Goal: Information Seeking & Learning: Learn about a topic

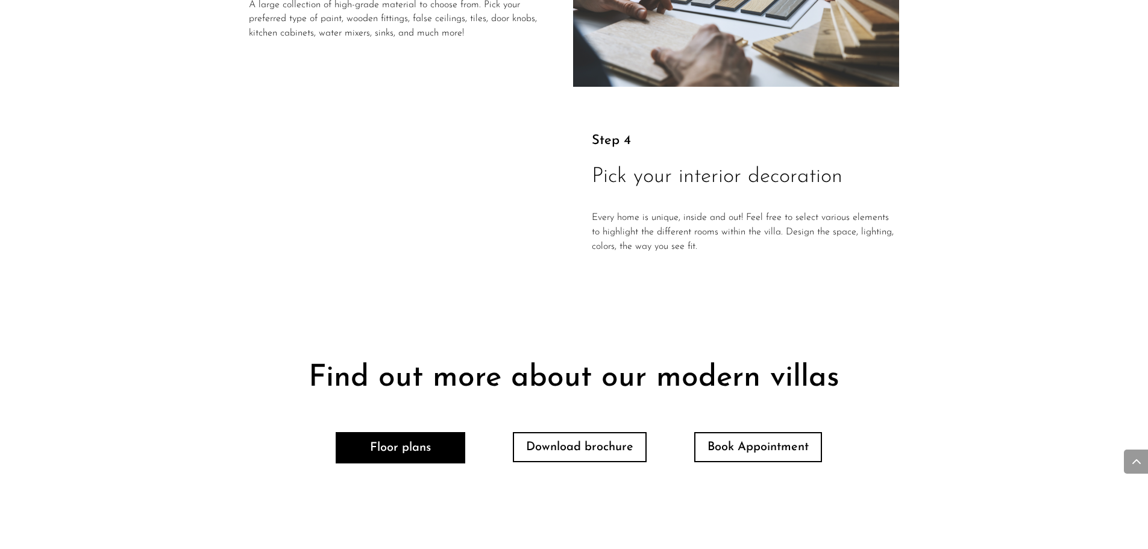
scroll to position [2512, 0]
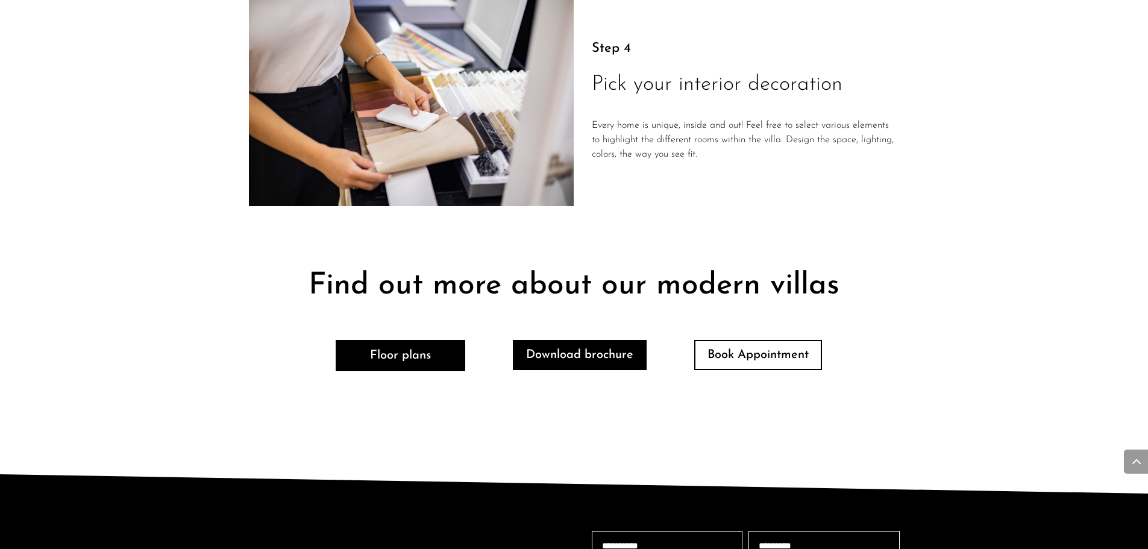
click at [585, 369] on link "Download brochure" at bounding box center [580, 355] width 134 height 30
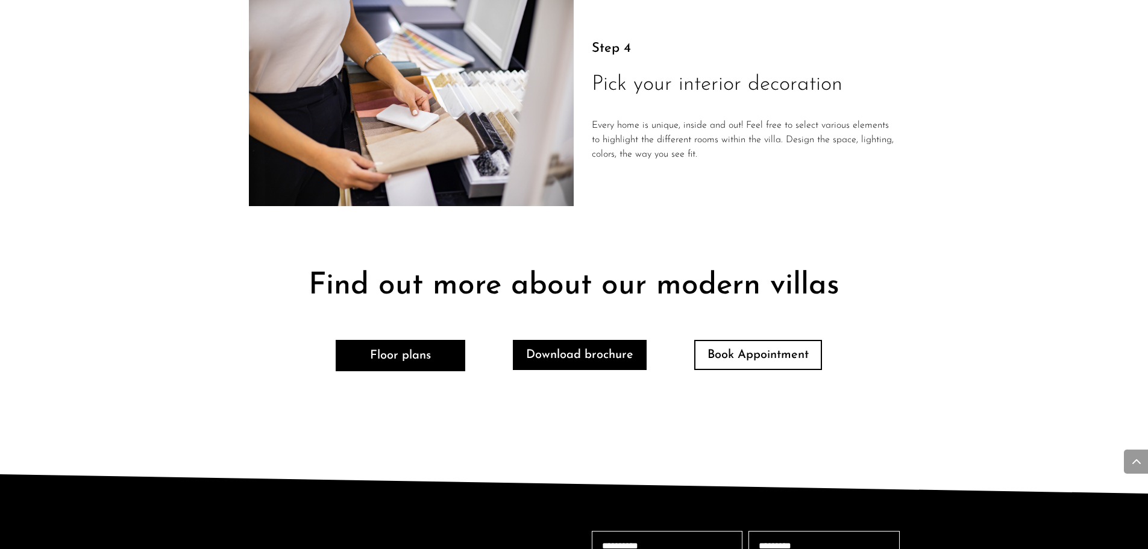
click at [585, 369] on link "Download brochure" at bounding box center [580, 355] width 134 height 30
click at [586, 368] on link "Download brochure" at bounding box center [580, 355] width 134 height 30
click at [612, 343] on link "Download brochure" at bounding box center [580, 355] width 134 height 30
click at [612, 344] on link "Download brochure" at bounding box center [580, 355] width 134 height 30
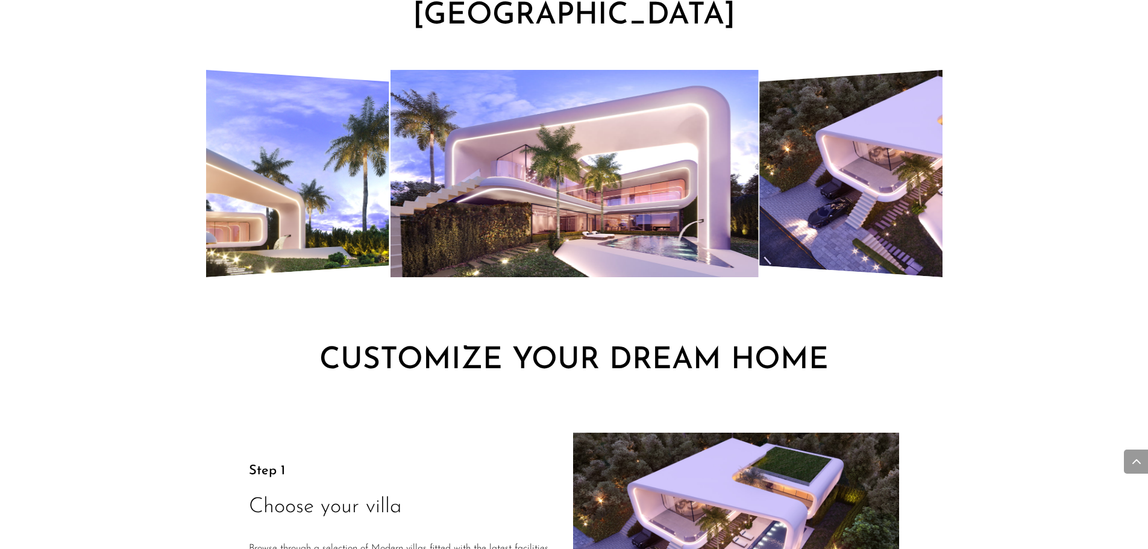
scroll to position [1427, 0]
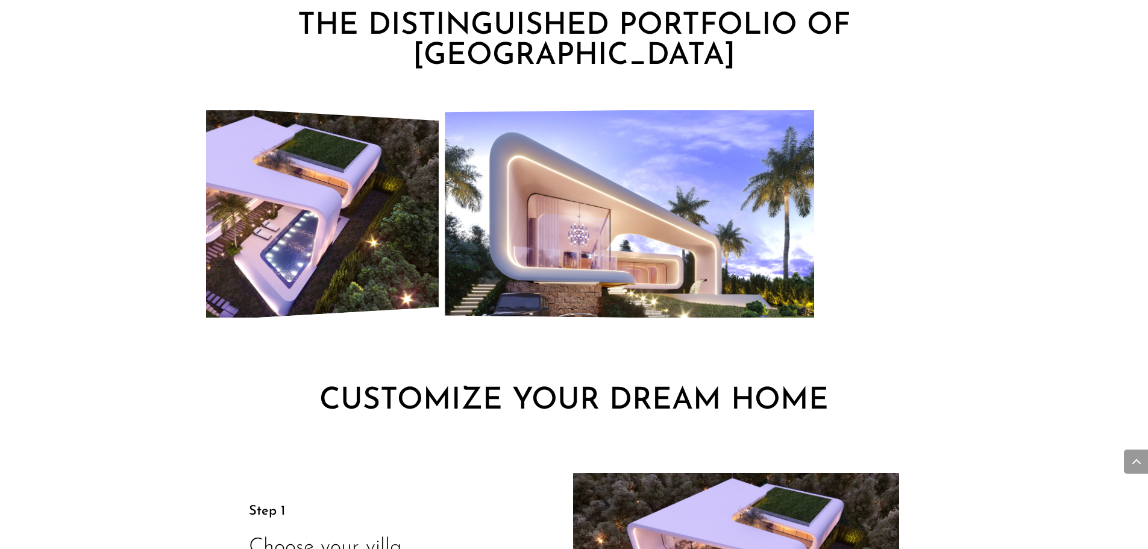
click at [149, 281] on div "THE DISTINGUISHED PORTFOLIO OF VILLA SOLANA" at bounding box center [574, 166] width 1148 height 407
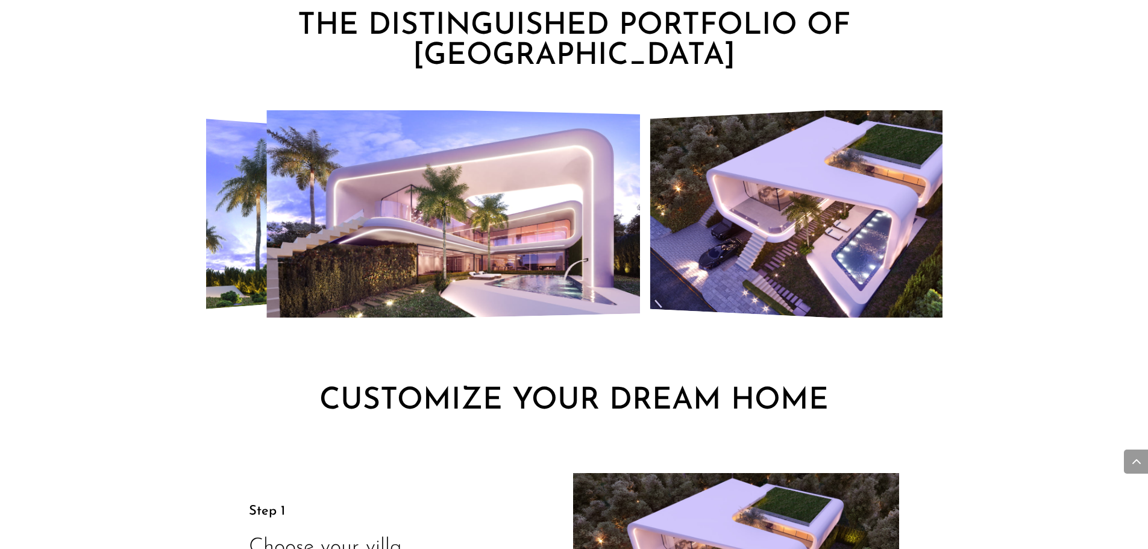
click at [195, 262] on div "THE DISTINGUISHED PORTFOLIO OF VILLA SOLANA" at bounding box center [574, 166] width 1148 height 407
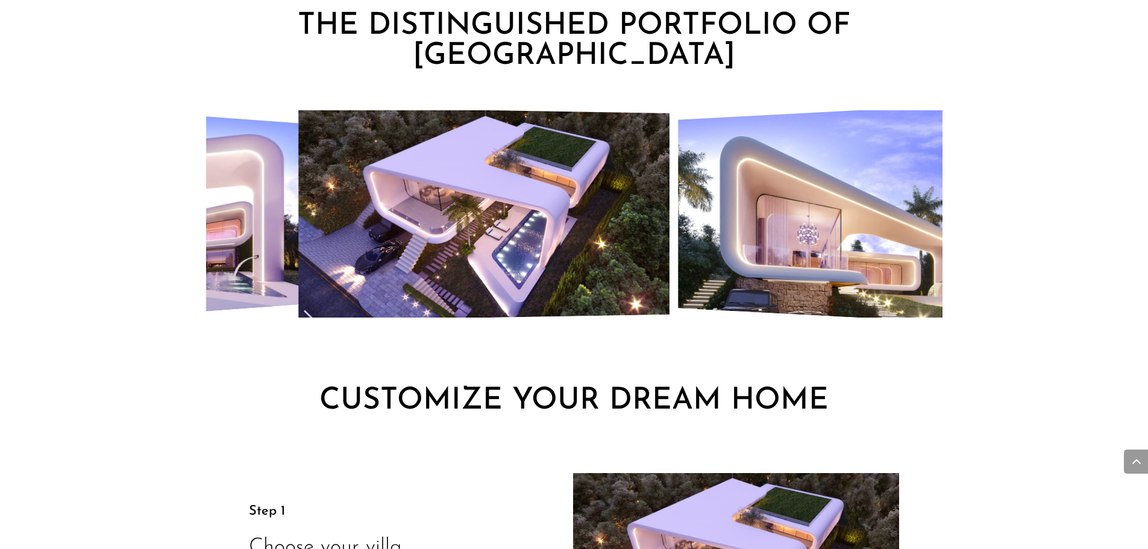
click at [306, 255] on img "6 / 7" at bounding box center [483, 214] width 371 height 214
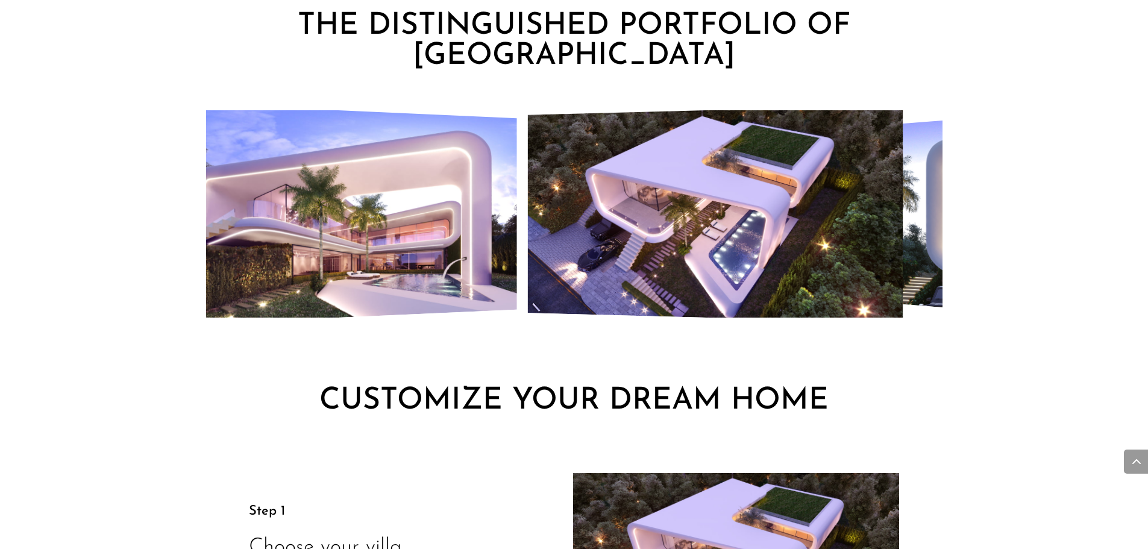
click at [0, 312] on div "THE DISTINGUISHED PORTFOLIO OF VILLA SOLANA" at bounding box center [574, 166] width 1148 height 407
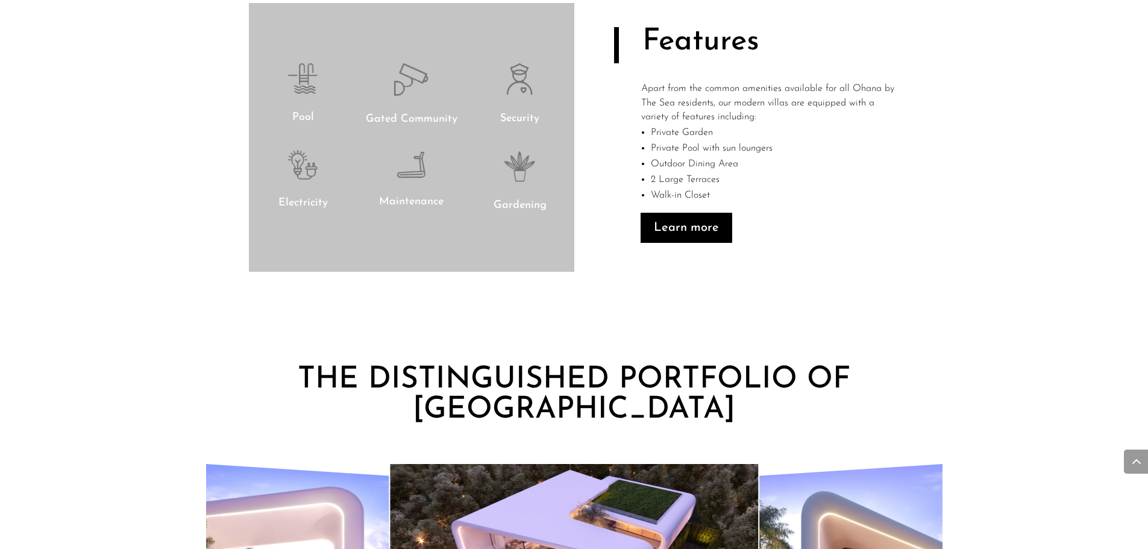
scroll to position [1065, 0]
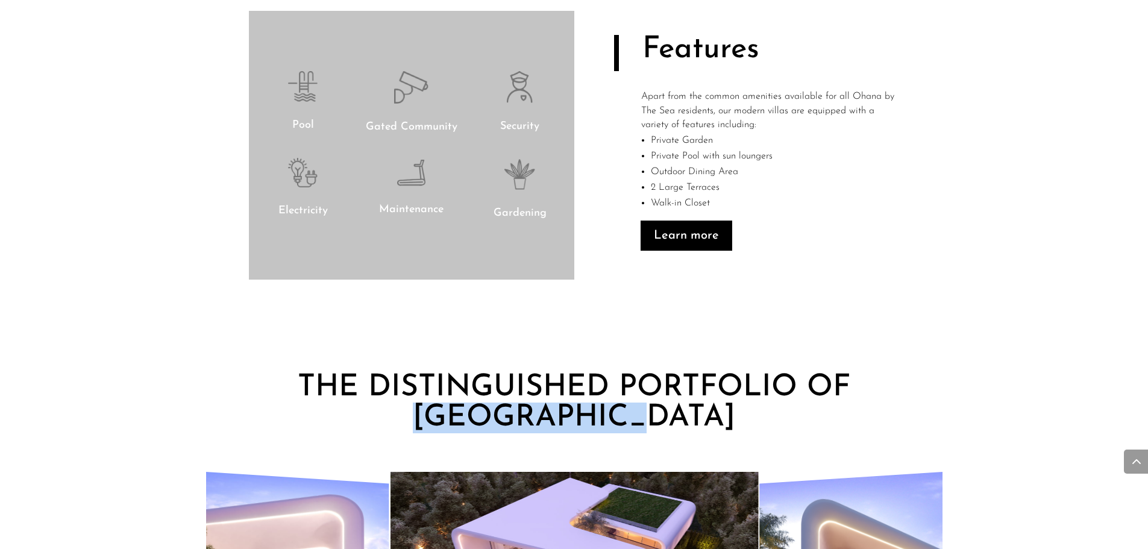
drag, startPoint x: 541, startPoint y: 403, endPoint x: 441, endPoint y: 419, distance: 101.3
click at [441, 419] on h2 "THE DISTINGUISHED PORTFOLIO OF VILLA SOLANA" at bounding box center [574, 406] width 651 height 66
copy h2 "VILLA SOLANA"
click at [683, 239] on link "Learn more" at bounding box center [687, 236] width 92 height 30
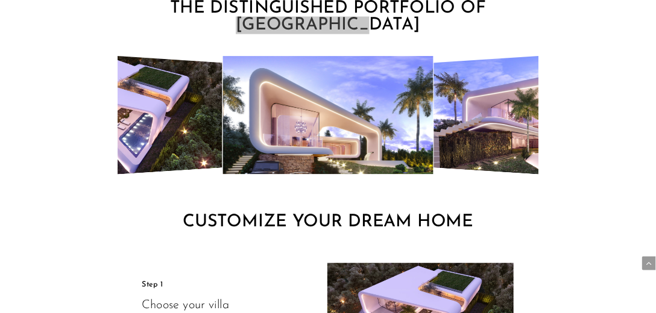
scroll to position [1427, 0]
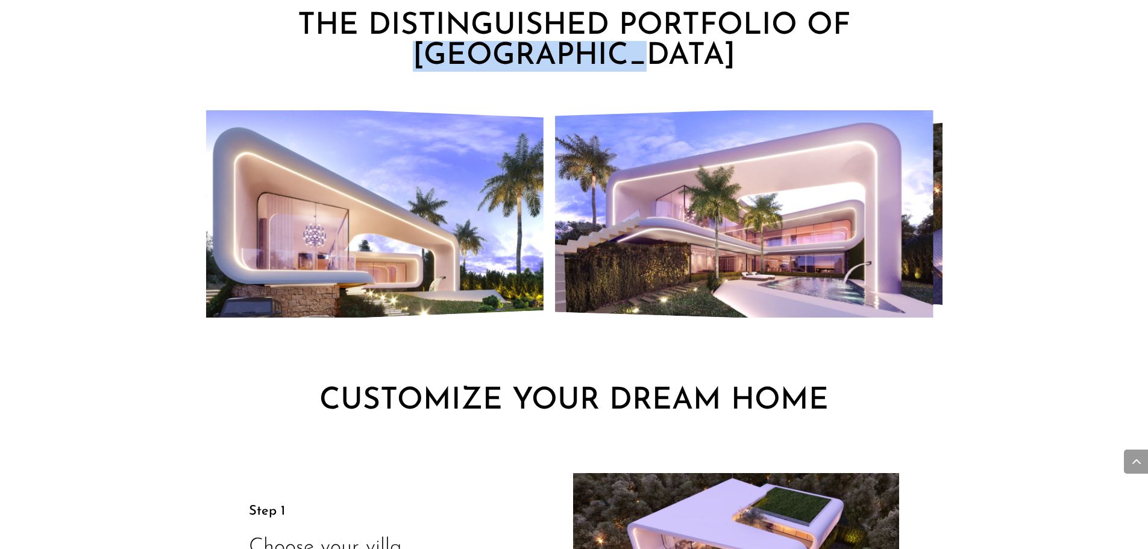
click at [158, 275] on div "THE DISTINGUISHED PORTFOLIO OF VILLA SOLANA" at bounding box center [574, 166] width 1148 height 407
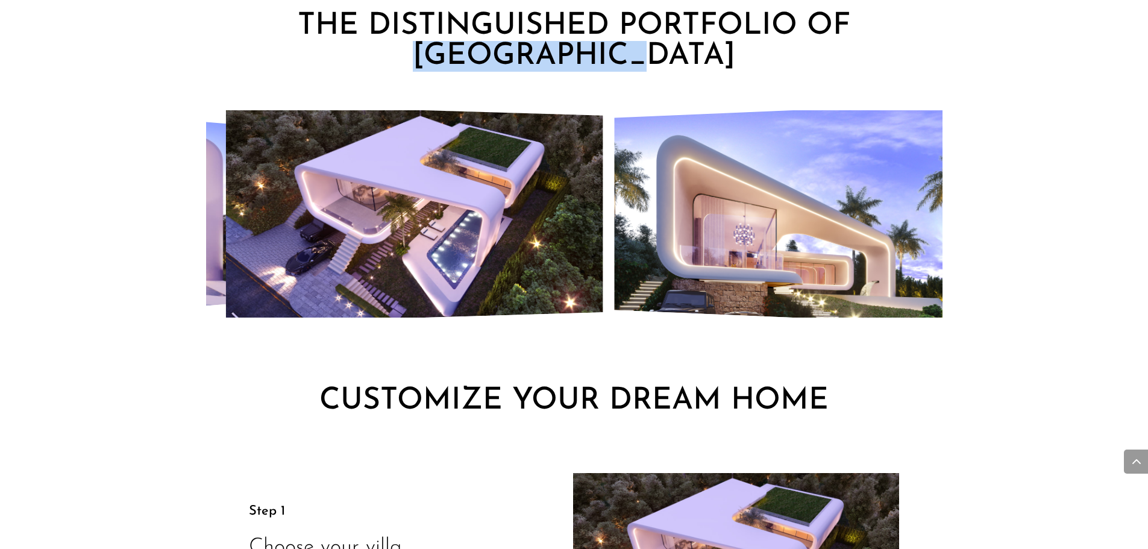
click at [219, 320] on div at bounding box center [574, 231] width 736 height 243
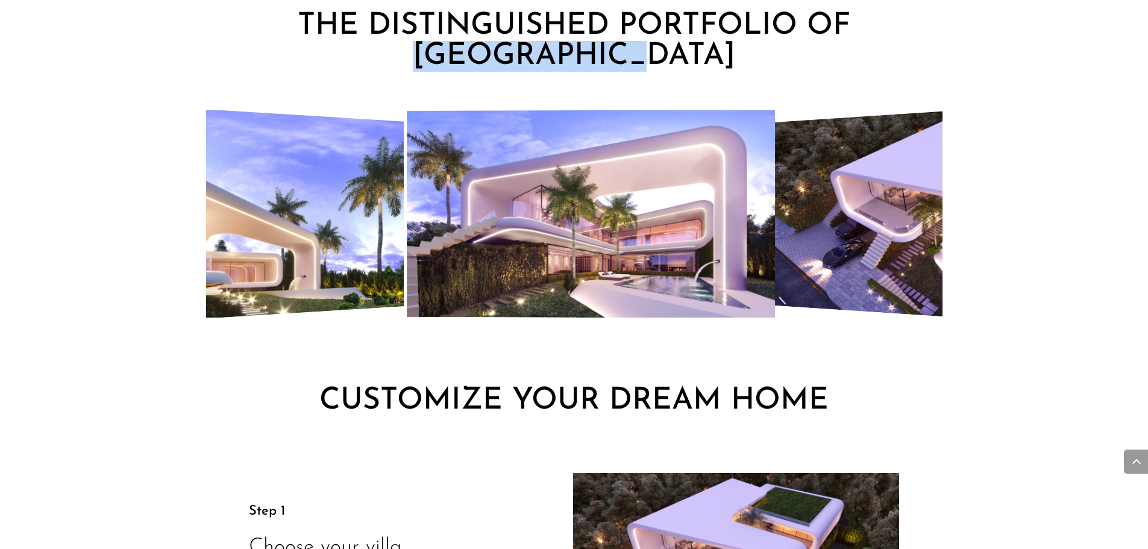
click at [407, 257] on img "5 / 7" at bounding box center [591, 214] width 368 height 209
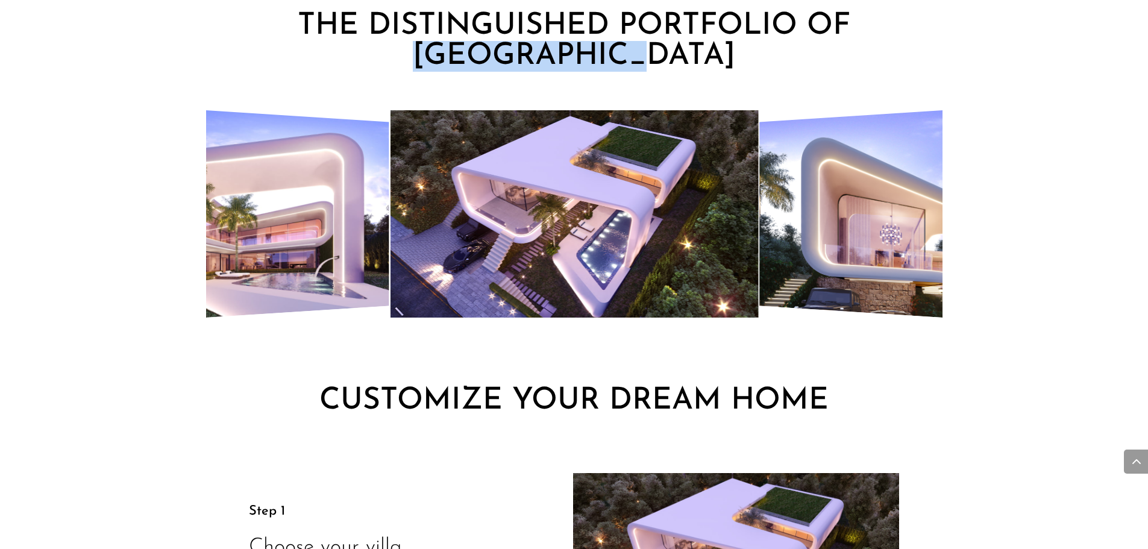
click at [657, 231] on img "6 / 7" at bounding box center [574, 213] width 368 height 207
click at [611, 234] on img "6 / 7" at bounding box center [574, 213] width 368 height 207
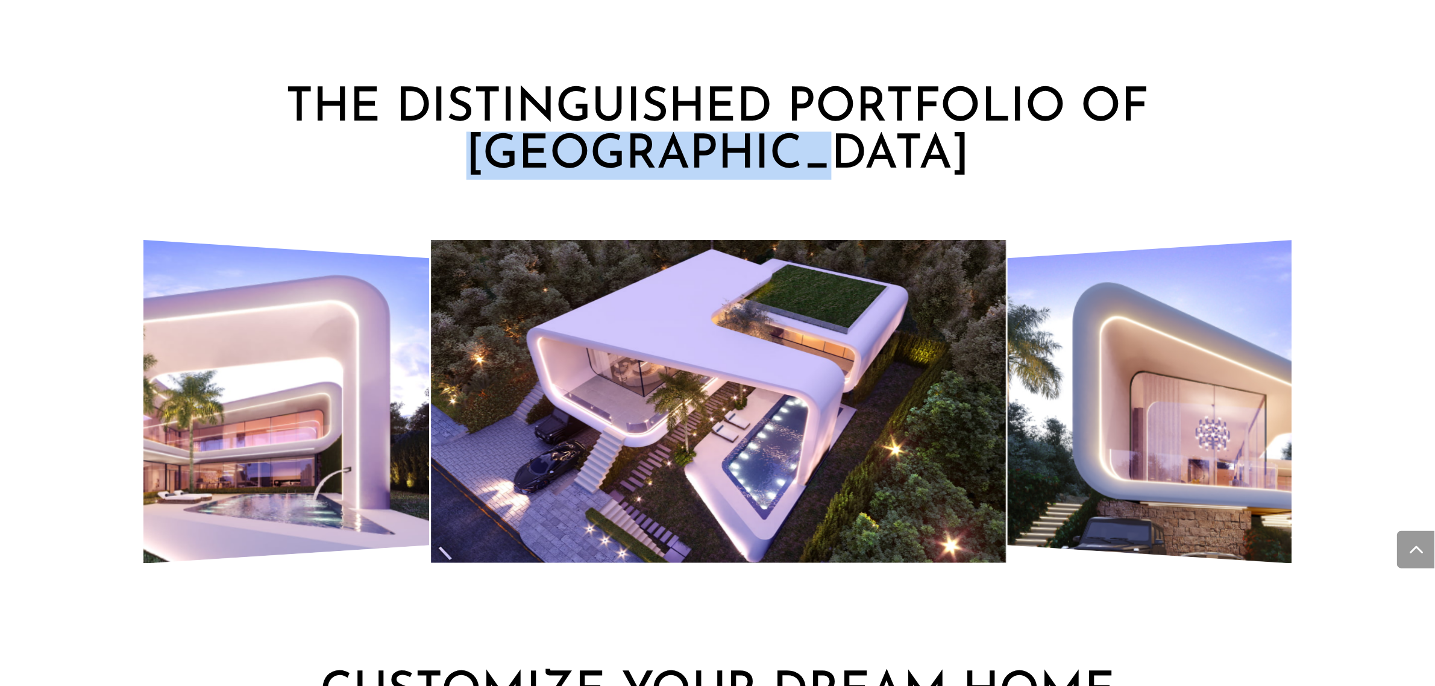
scroll to position [1287, 0]
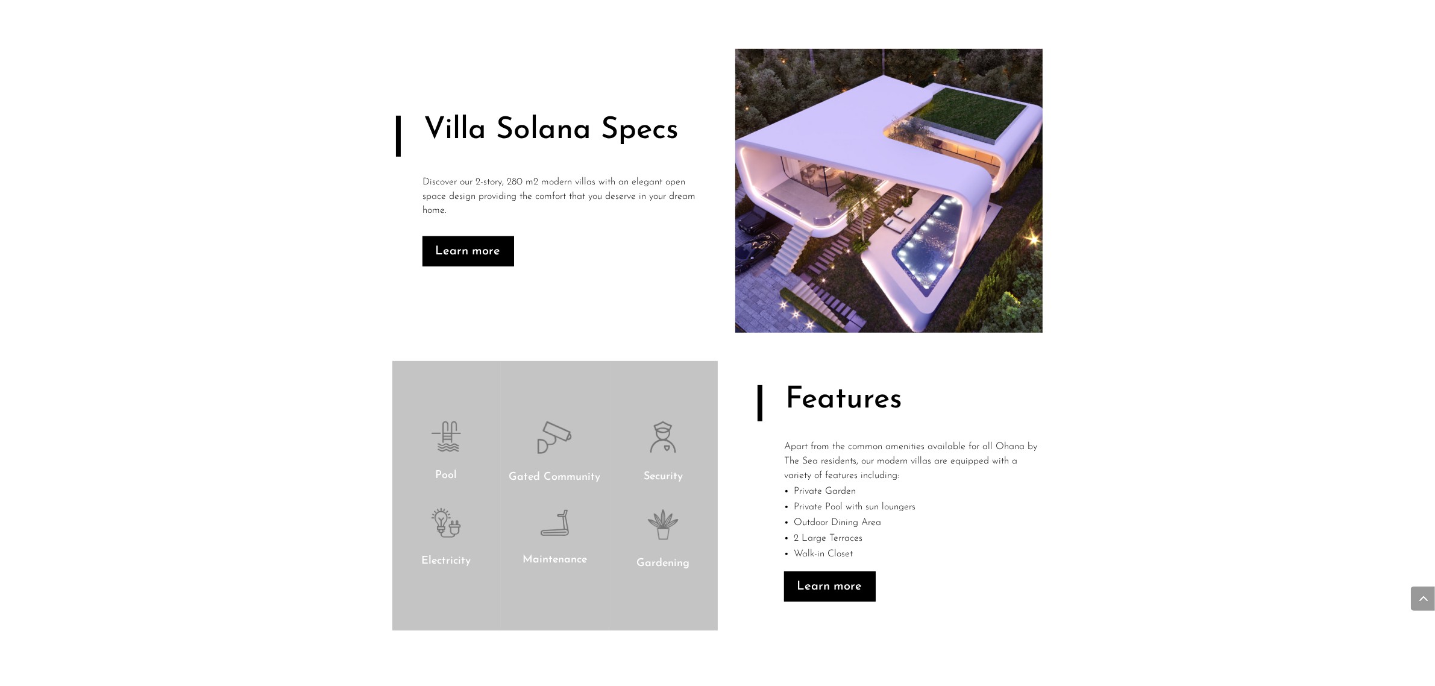
click at [1031, 386] on div "Features Apart from the common amenities available for all Ohana by The Sea res…" at bounding box center [880, 495] width 325 height 269
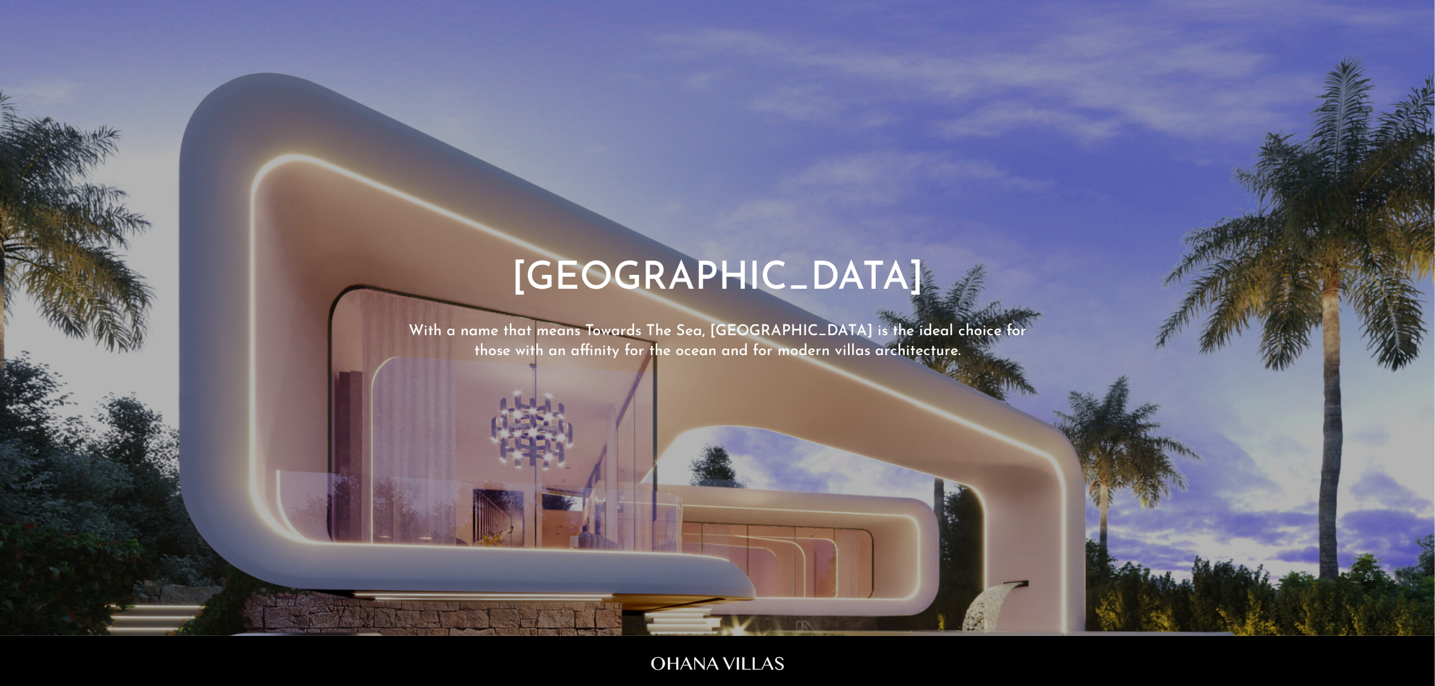
scroll to position [0, 0]
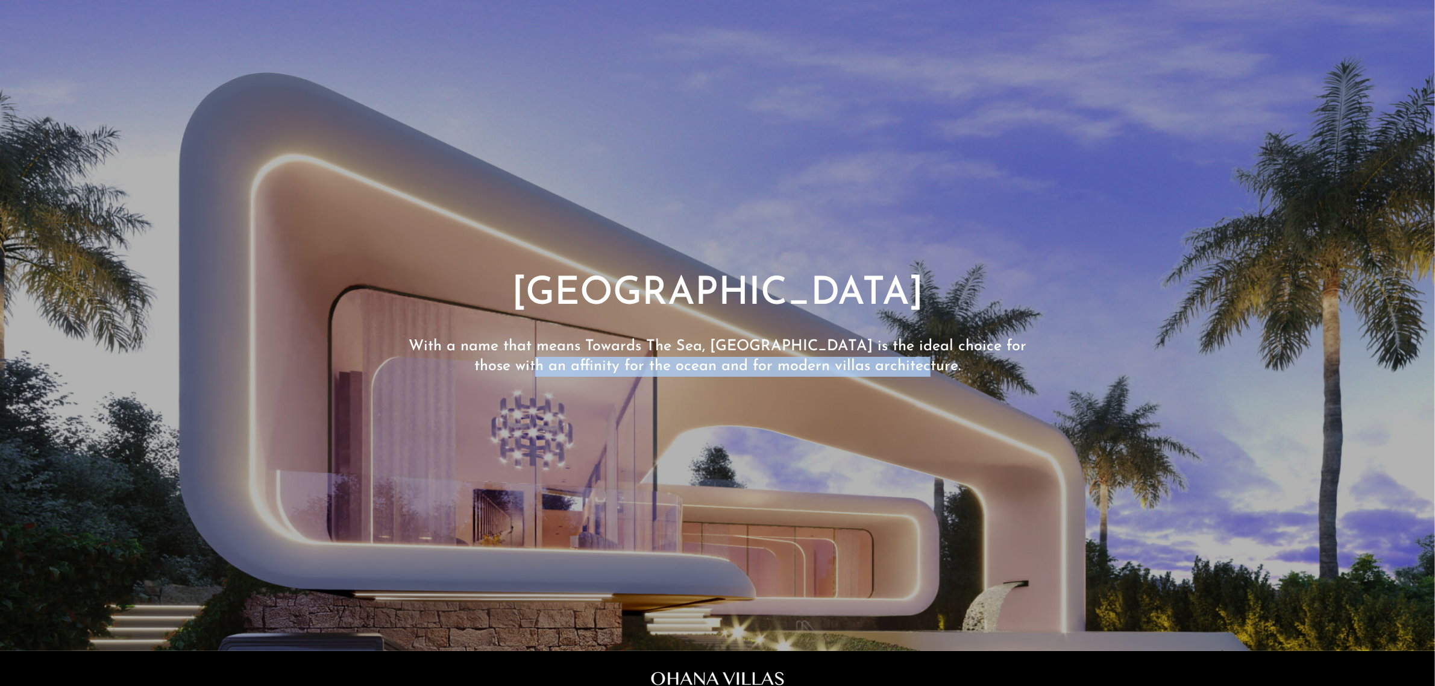
drag, startPoint x: 449, startPoint y: 363, endPoint x: 908, endPoint y: 375, distance: 458.8
click at [914, 374] on p "With a name that means Towards The Sea, Villa Solana is the ideal choice for th…" at bounding box center [717, 356] width 651 height 39
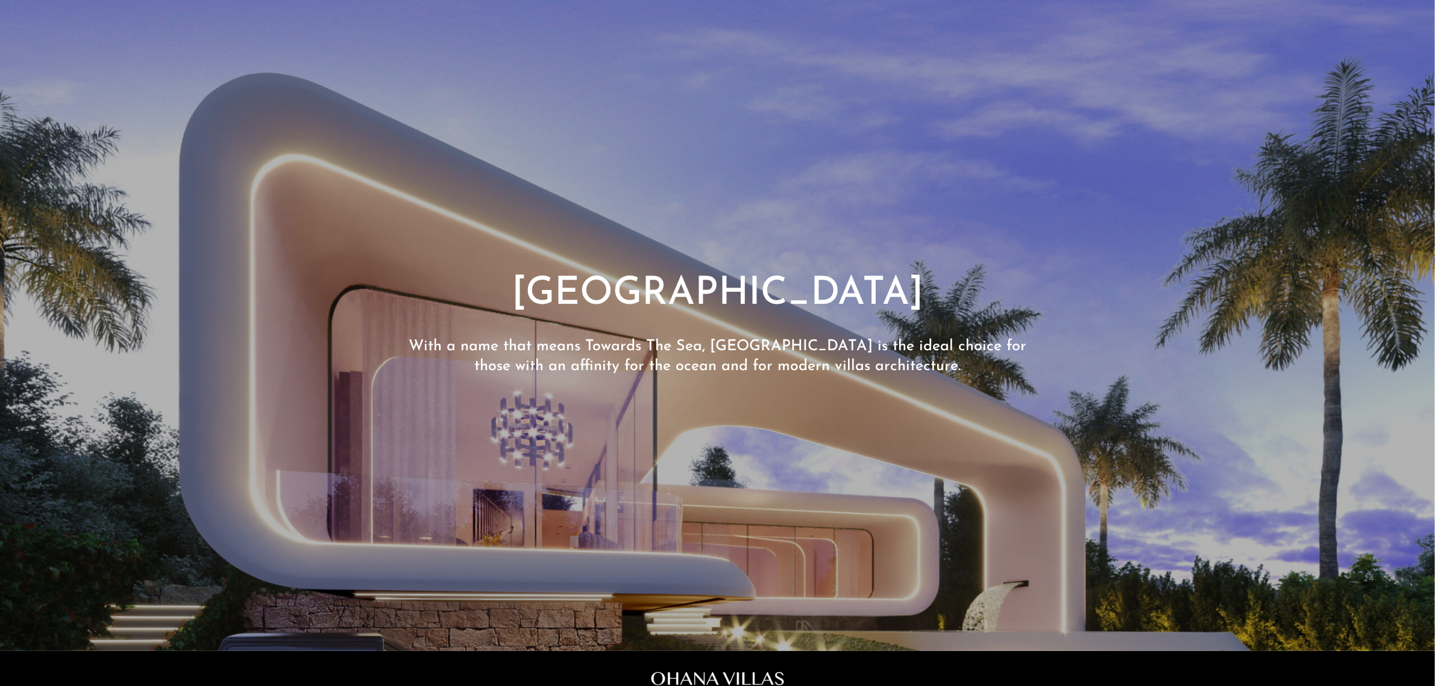
click at [795, 424] on span at bounding box center [717, 325] width 1435 height 651
drag, startPoint x: 785, startPoint y: 441, endPoint x: 582, endPoint y: 447, distance: 203.2
click at [582, 447] on span at bounding box center [717, 325] width 1435 height 651
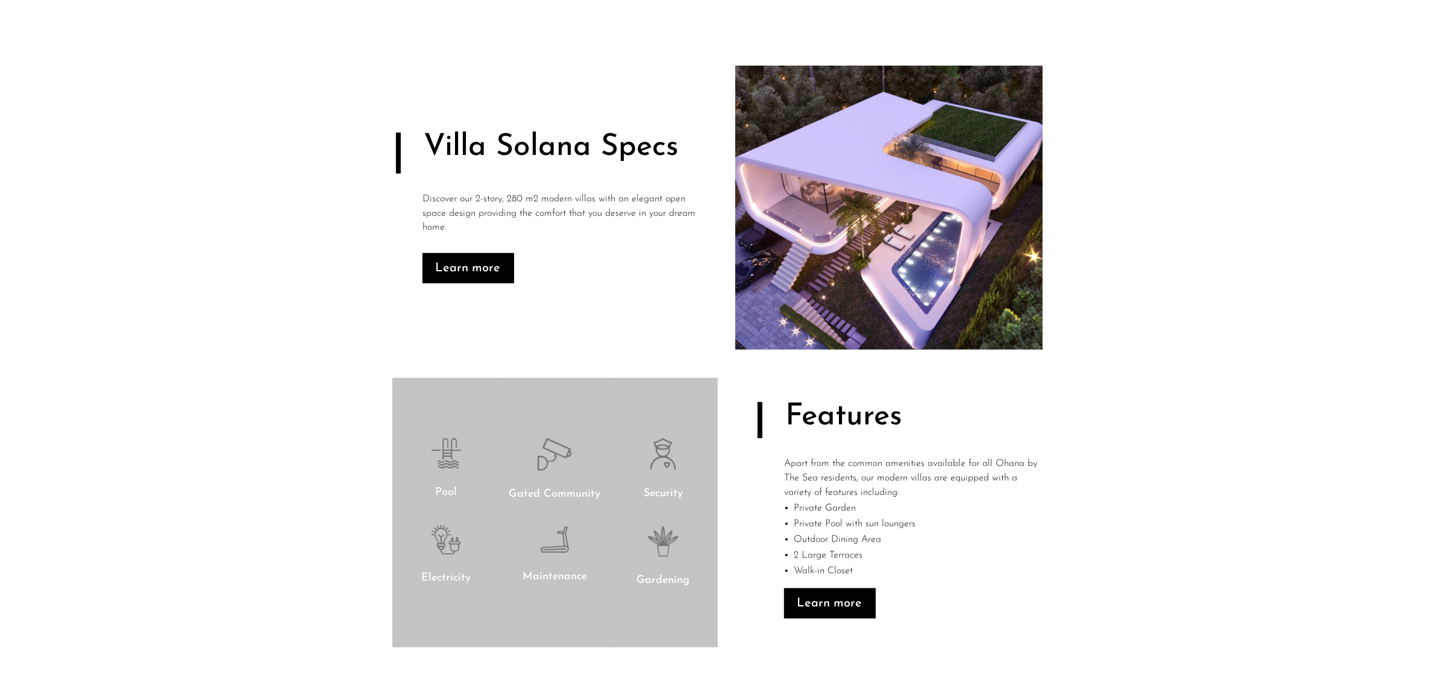
scroll to position [829, 0]
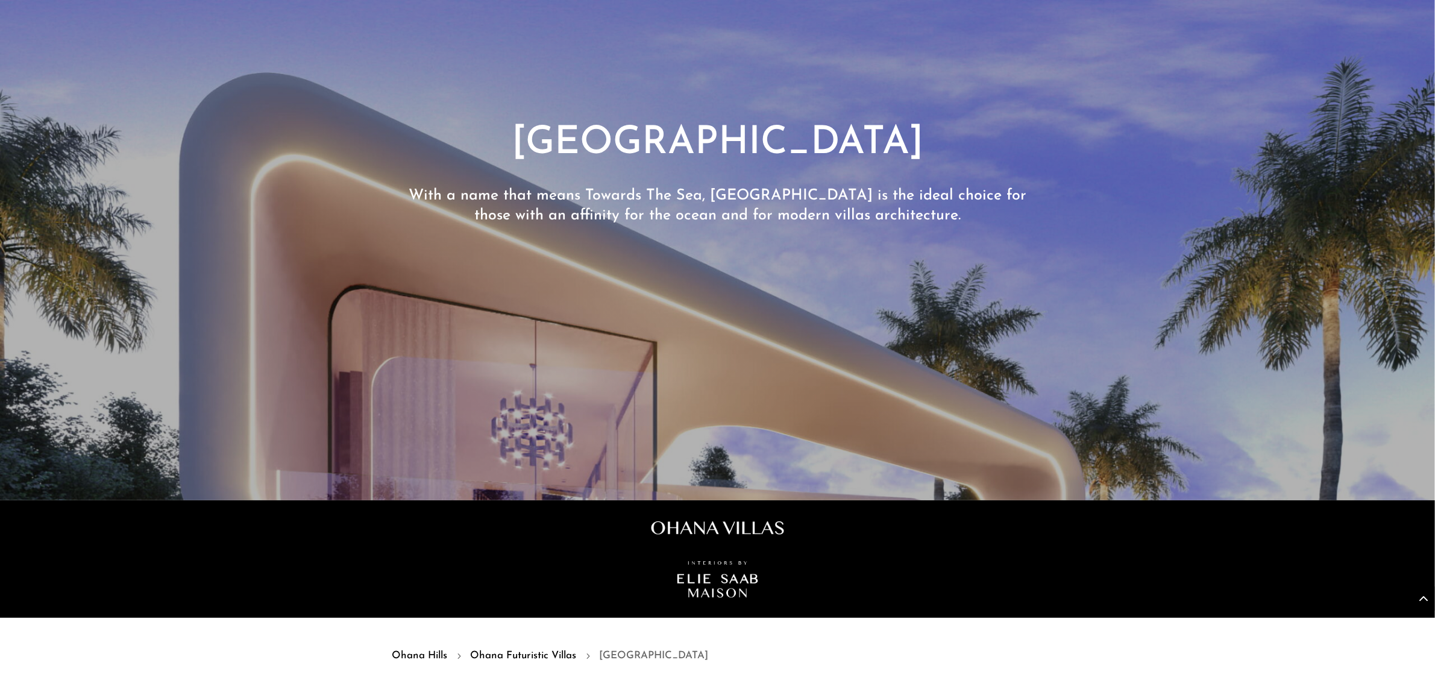
scroll to position [2673, 0]
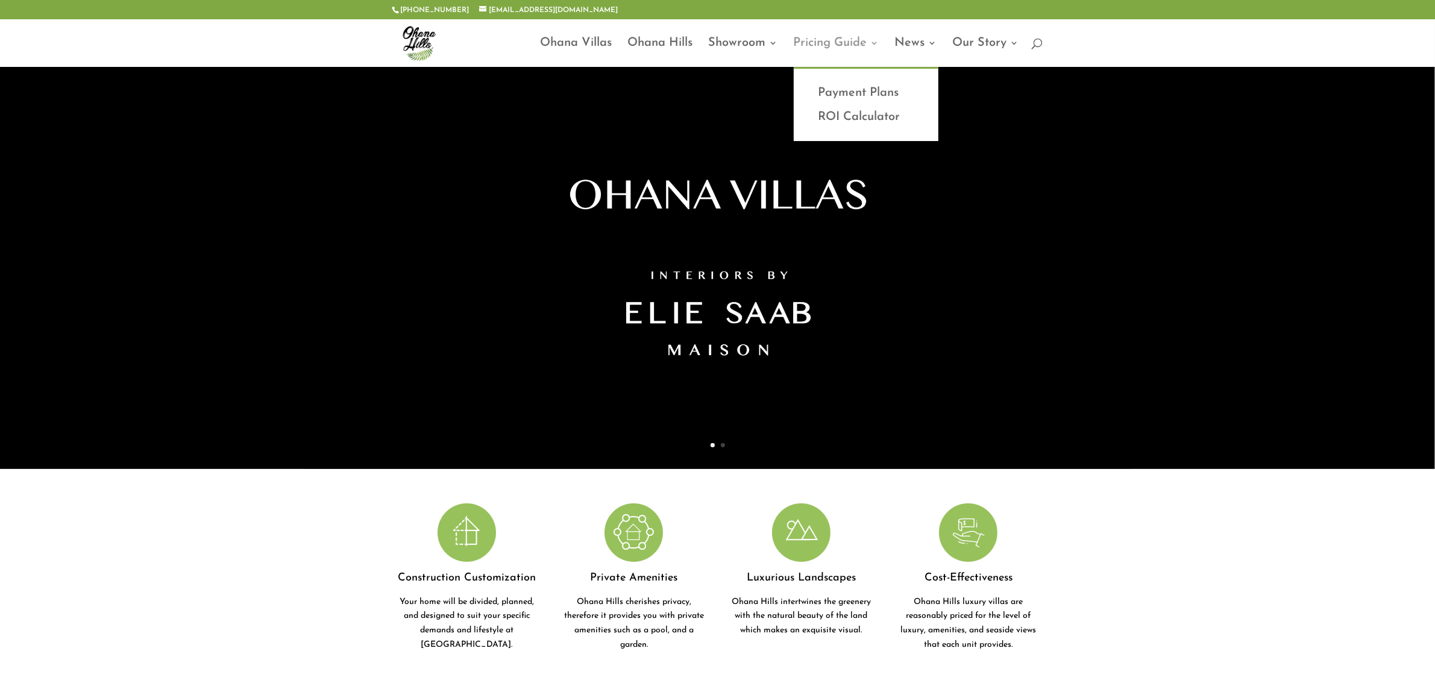
click at [814, 44] on link "Pricing Guide" at bounding box center [837, 53] width 86 height 28
click at [838, 90] on link "Payment Plans" at bounding box center [866, 93] width 121 height 24
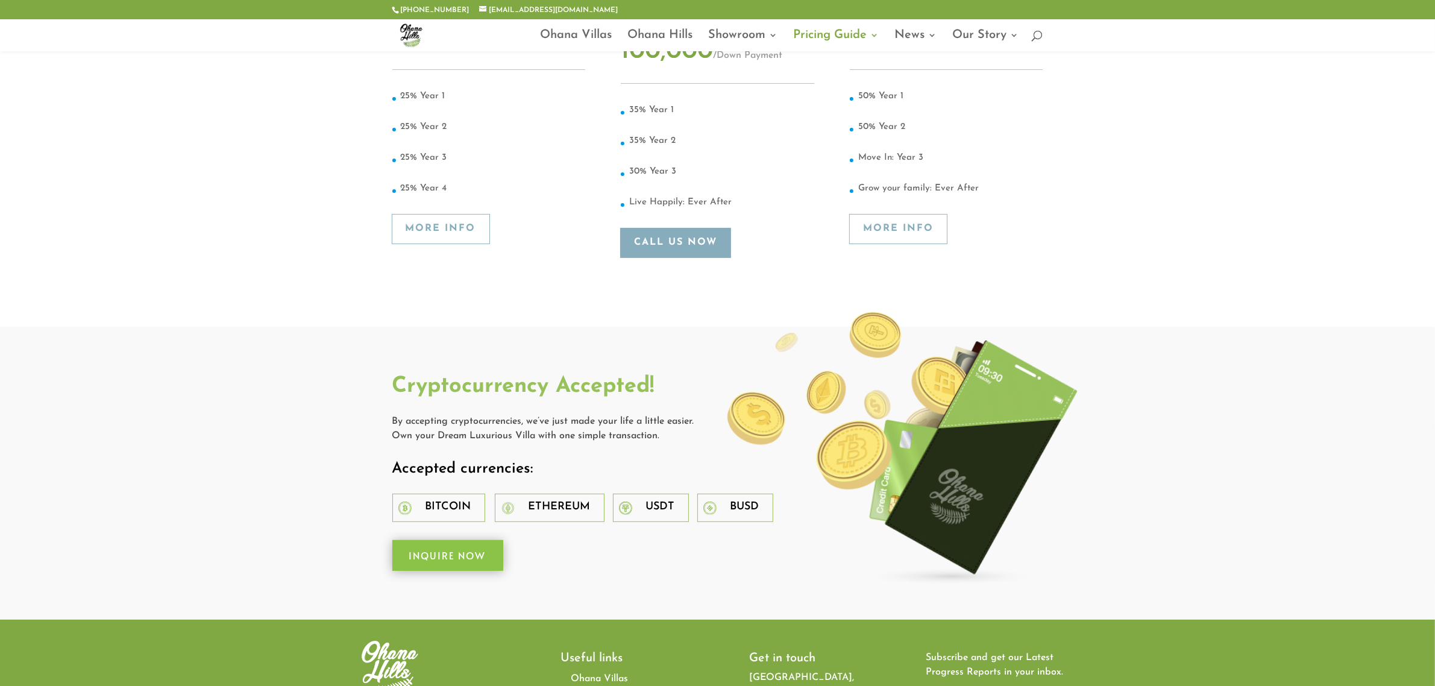
scroll to position [452, 0]
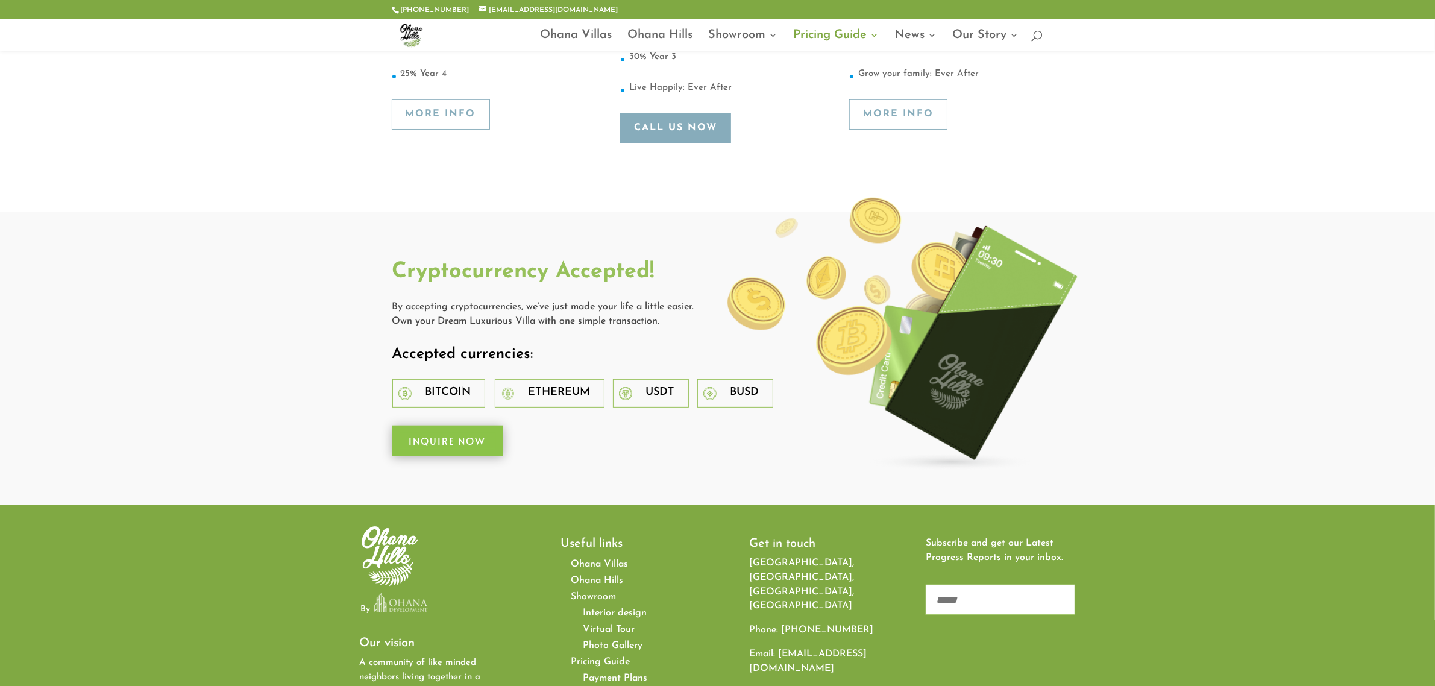
click at [415, 387] on div at bounding box center [406, 395] width 19 height 17
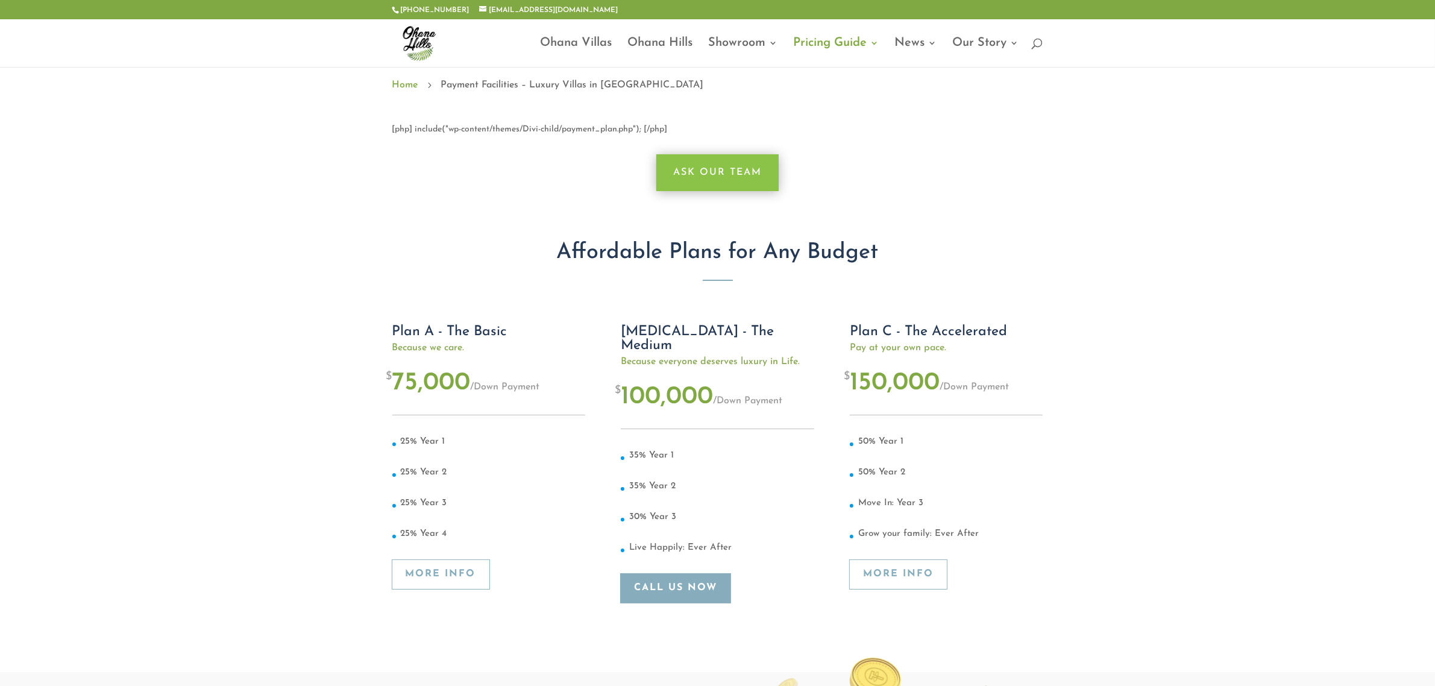
scroll to position [0, 0]
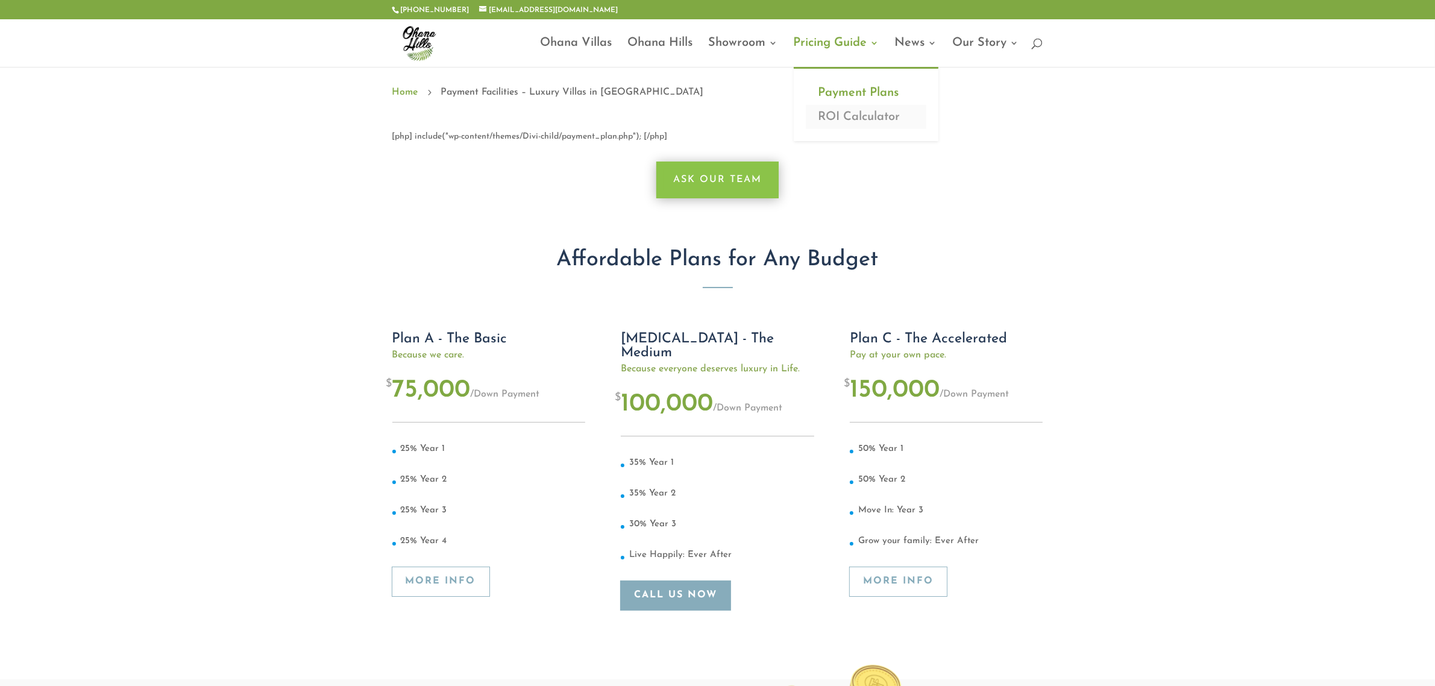
click at [854, 115] on link "ROI Calculator" at bounding box center [866, 117] width 121 height 24
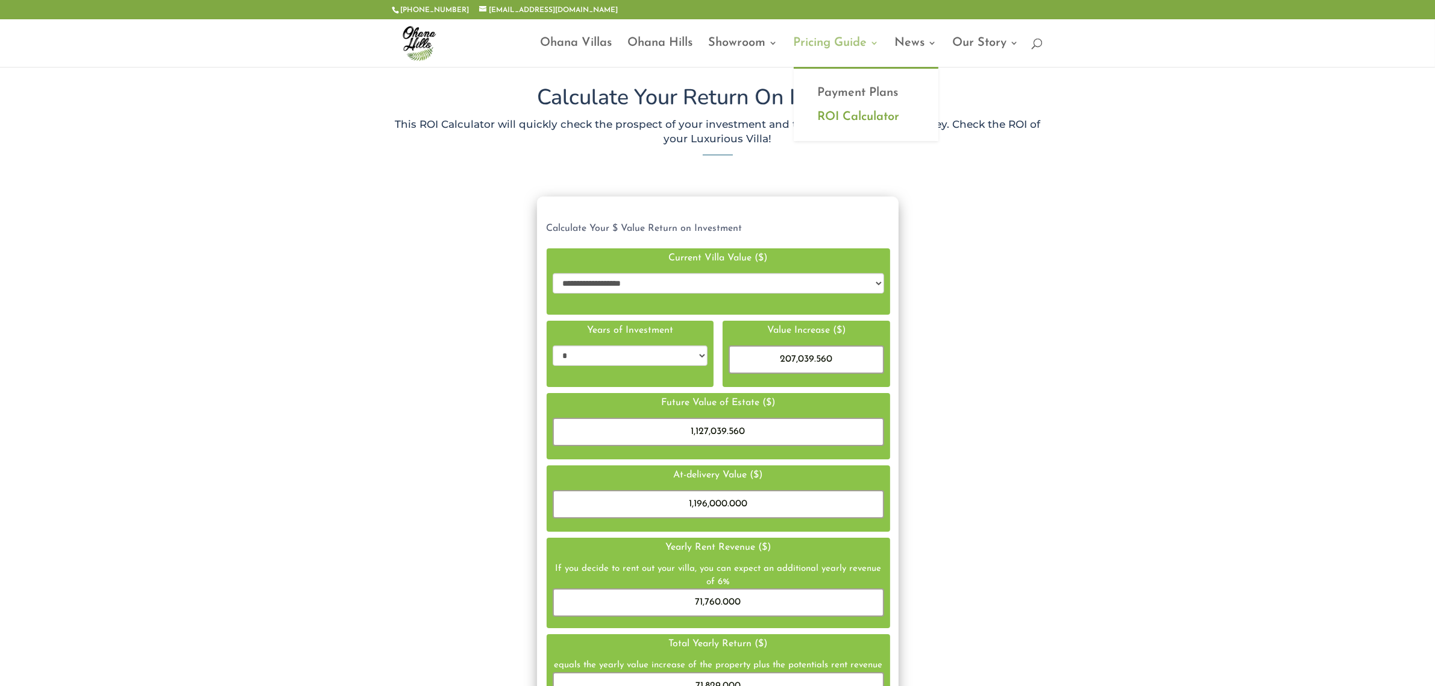
scroll to position [12, 12]
click at [756, 281] on select "**********" at bounding box center [718, 283] width 330 height 20
click at [1010, 374] on div "**********" at bounding box center [717, 517] width 651 height 643
click at [860, 92] on link "Payment Plans" at bounding box center [866, 93] width 121 height 24
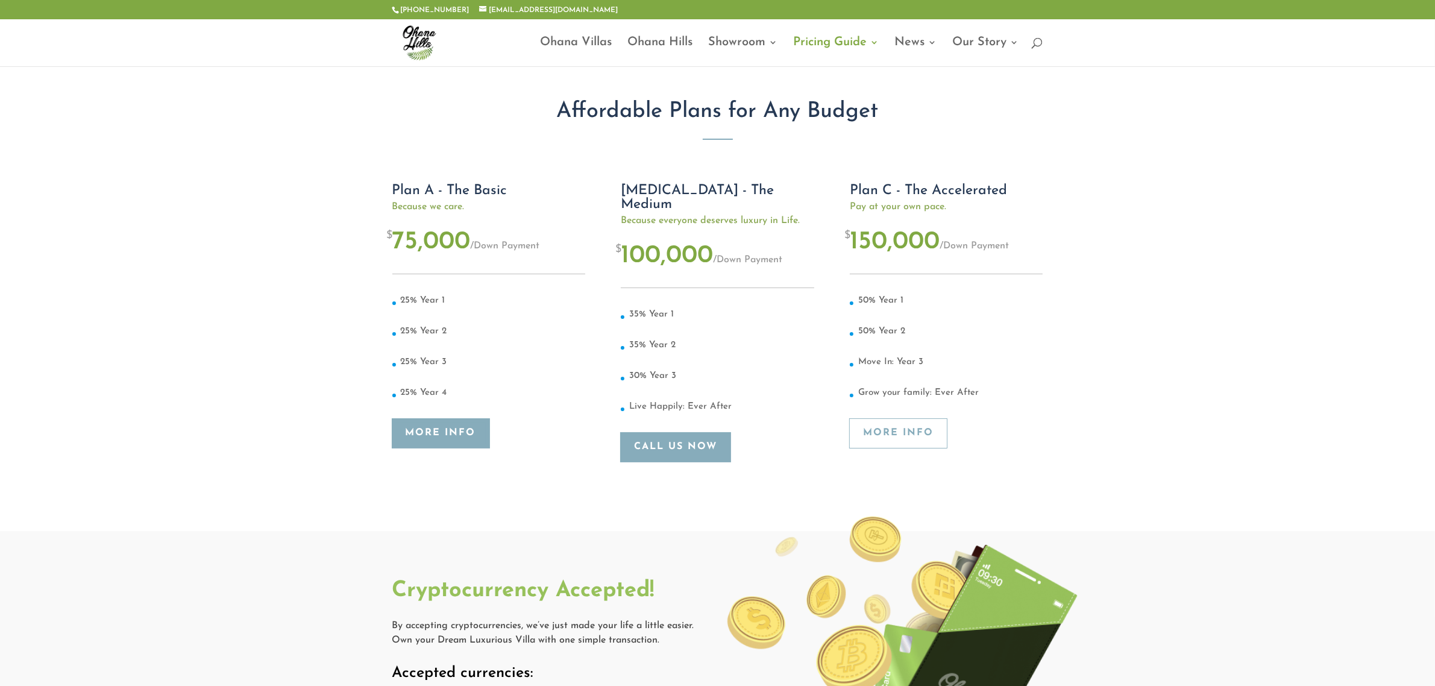
scroll to position [151, 0]
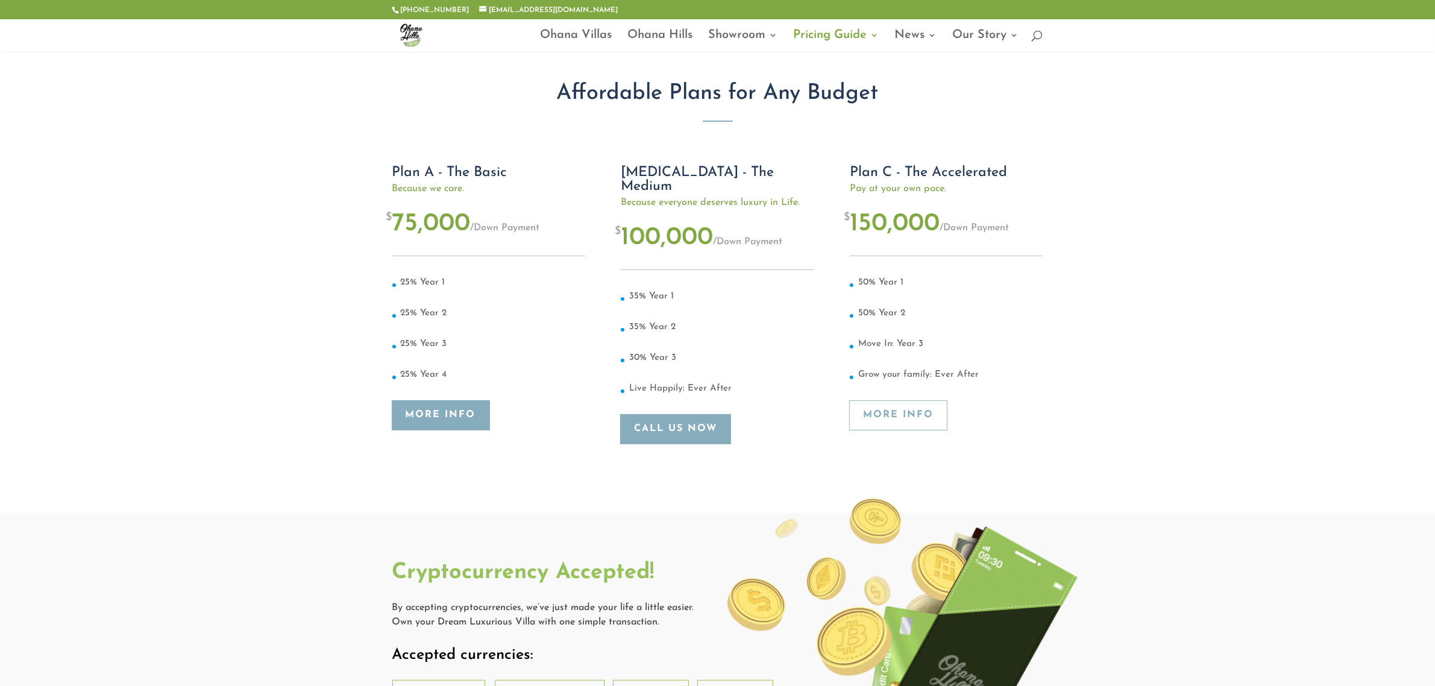
click at [446, 410] on link "More Info" at bounding box center [440, 416] width 97 height 30
drag, startPoint x: 414, startPoint y: 410, endPoint x: 152, endPoint y: 390, distance: 262.3
click at [152, 390] on div "[php] include("wp-content/themes/Divi-child/payment_plan.php"); [/php] Ask Our …" at bounding box center [717, 228] width 1435 height 570
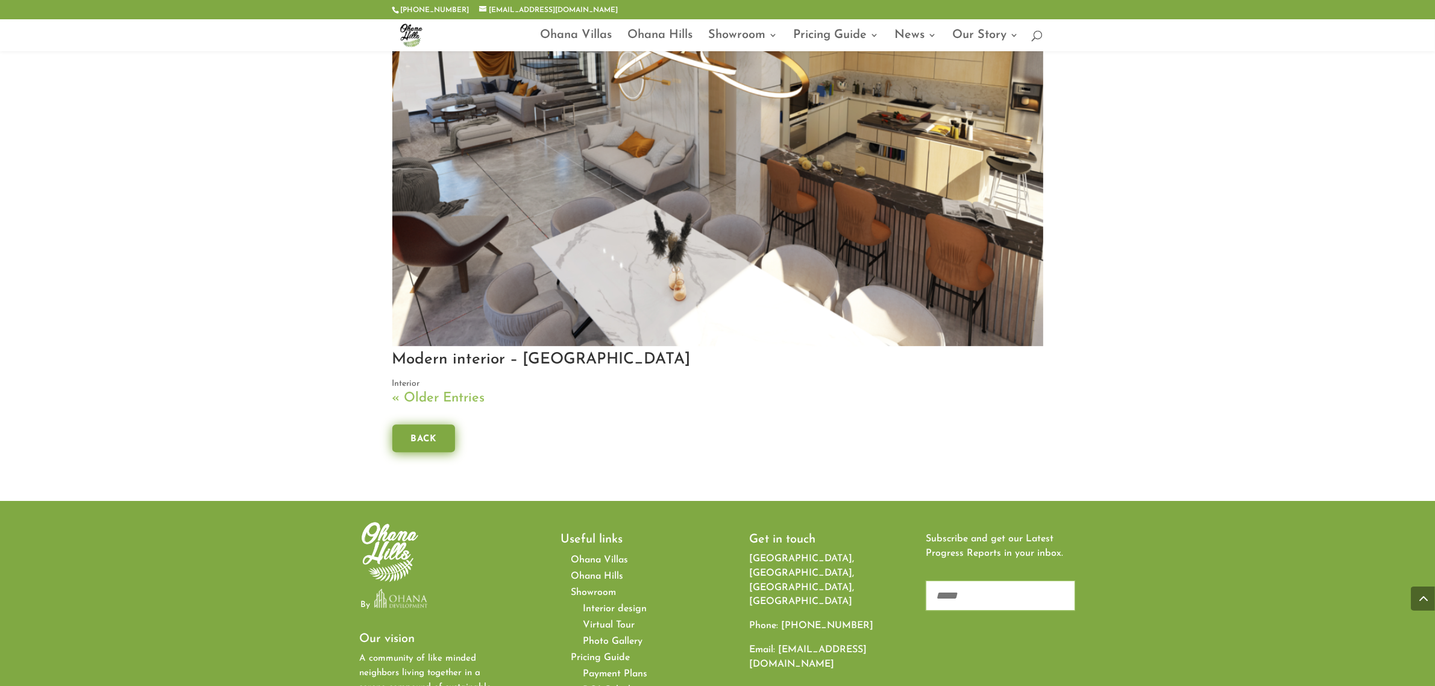
scroll to position [4741, 0]
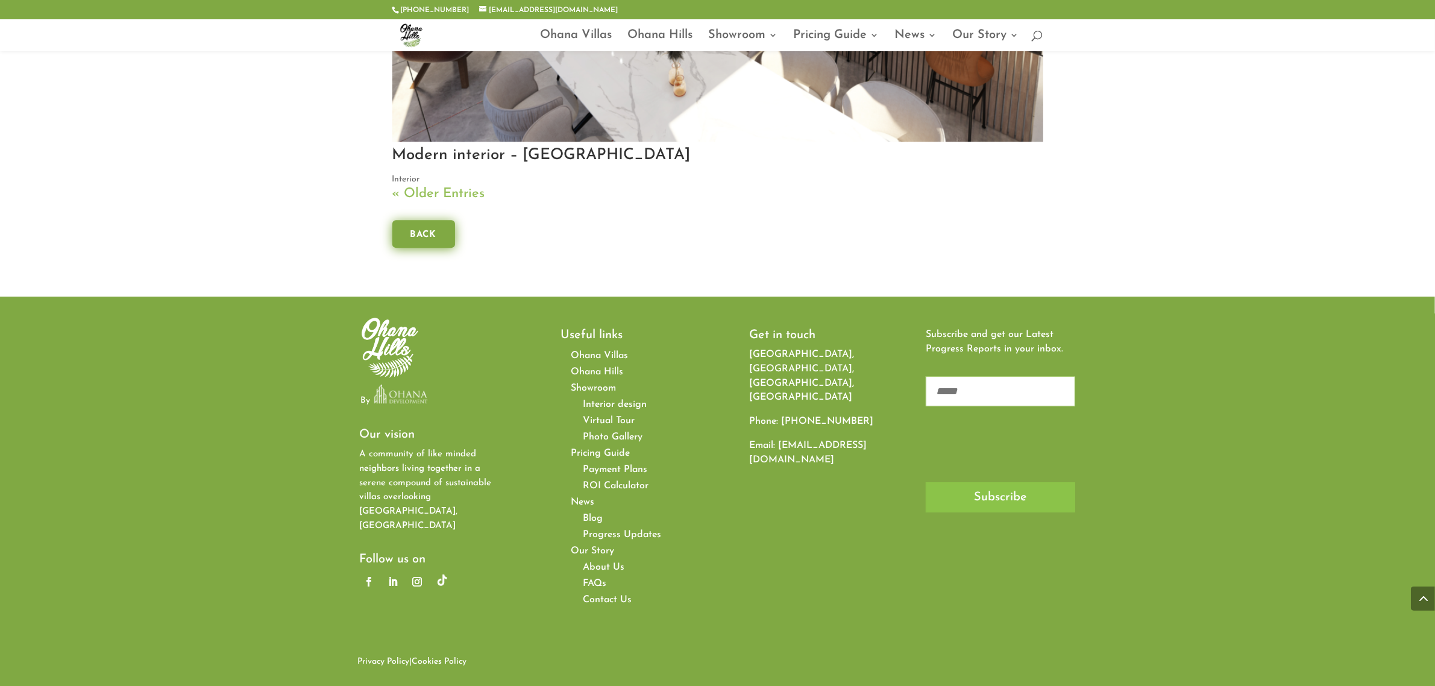
click at [449, 195] on link "« Older Entries" at bounding box center [438, 194] width 93 height 14
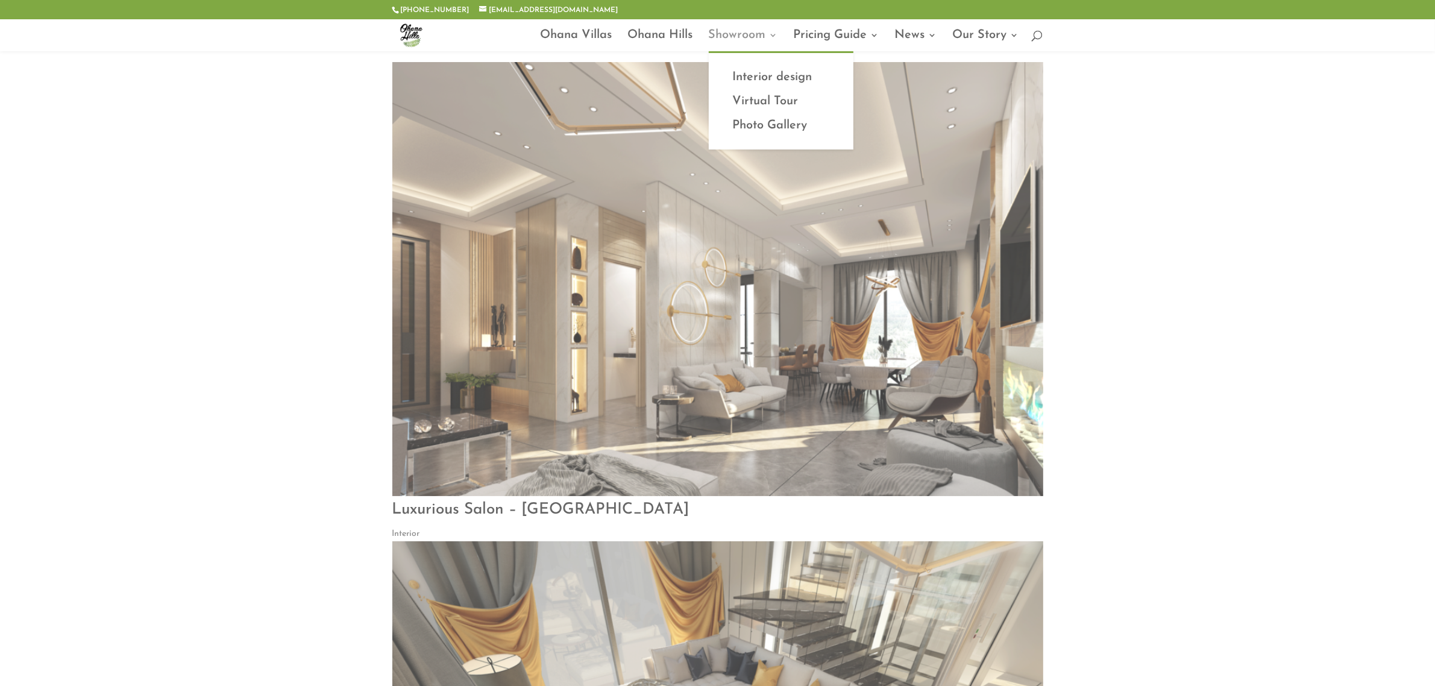
scroll to position [35, 0]
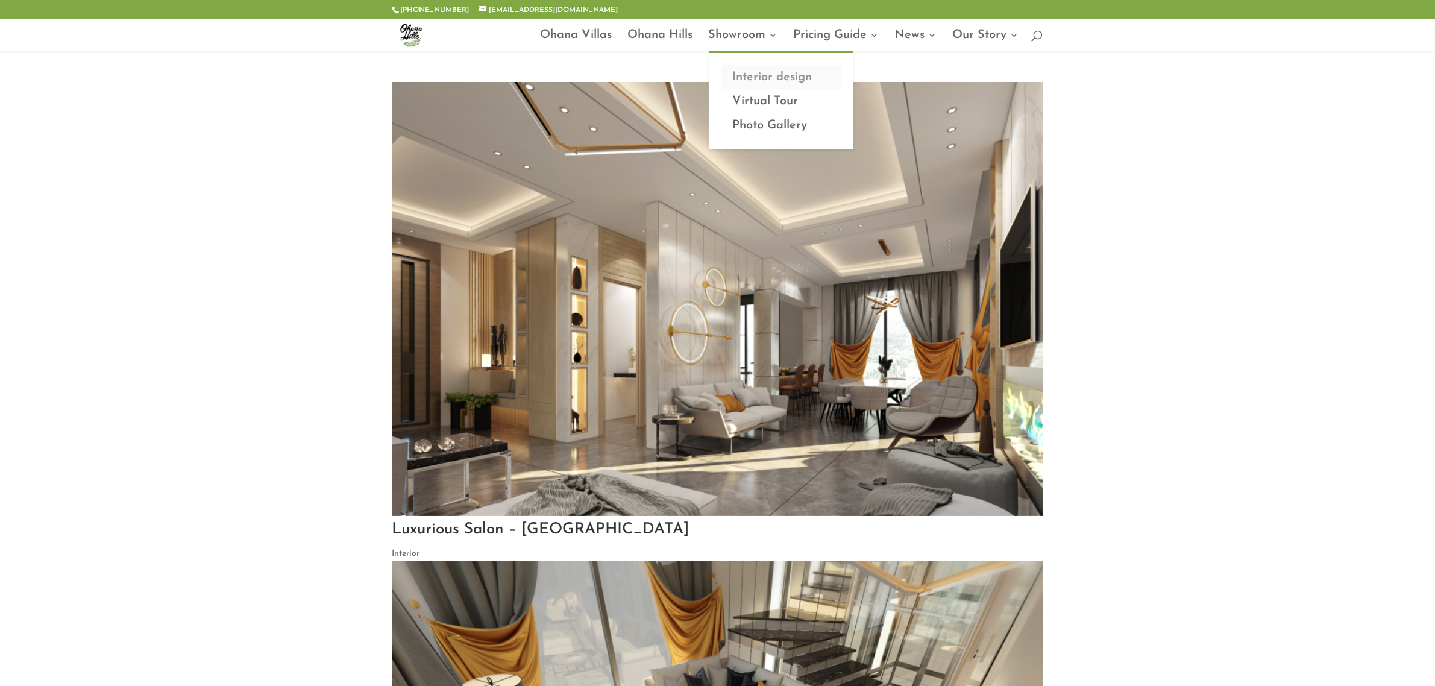
click at [764, 71] on link "Interior design" at bounding box center [781, 77] width 121 height 24
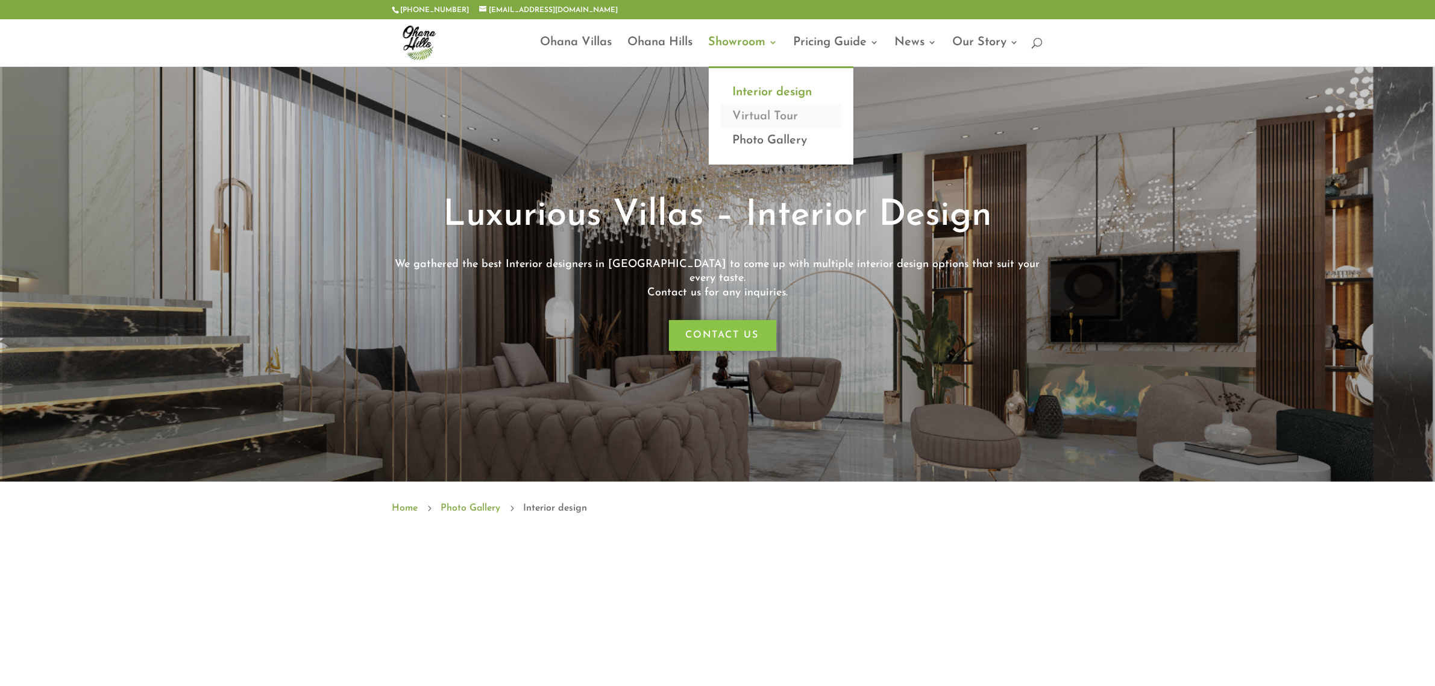
click at [754, 116] on link "Virtual Tour" at bounding box center [781, 116] width 121 height 24
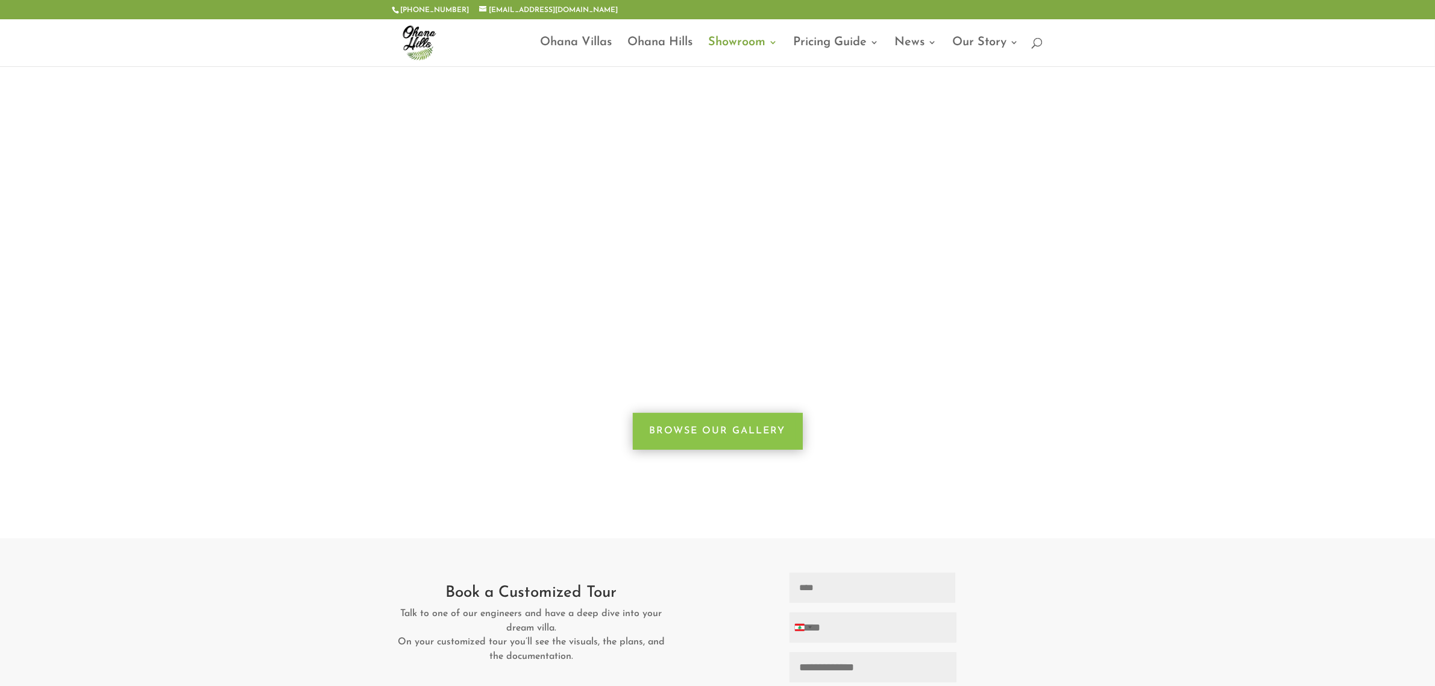
scroll to position [226, 0]
click at [733, 431] on link "Browse Our Gallery" at bounding box center [718, 430] width 170 height 37
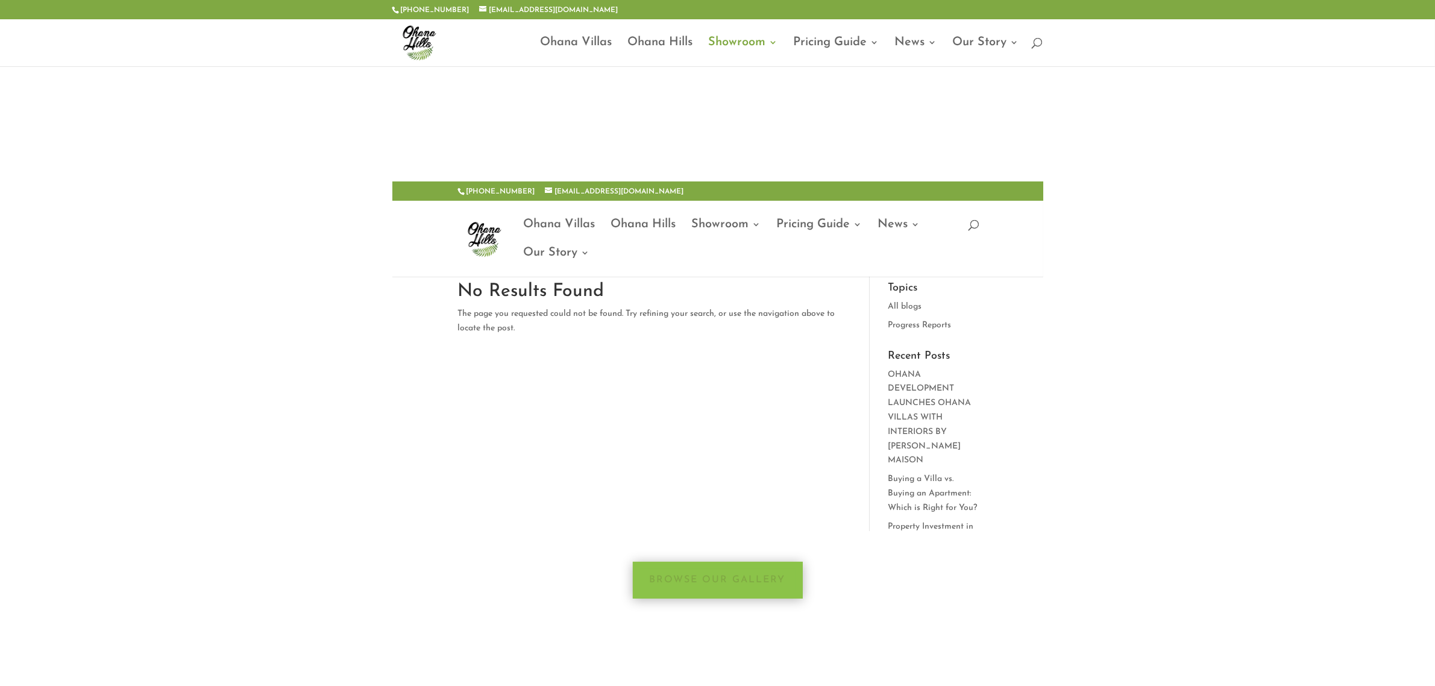
scroll to position [75, 0]
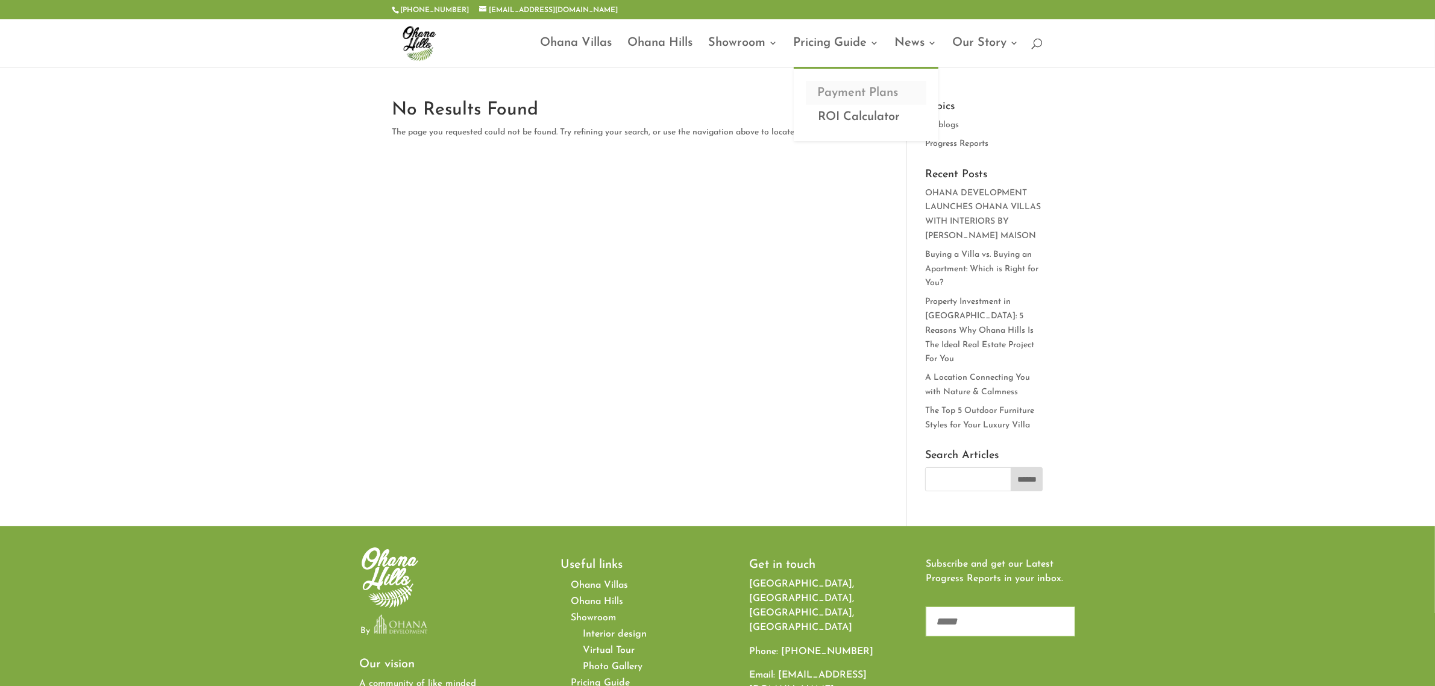
click at [847, 89] on link "Payment Plans" at bounding box center [866, 93] width 121 height 24
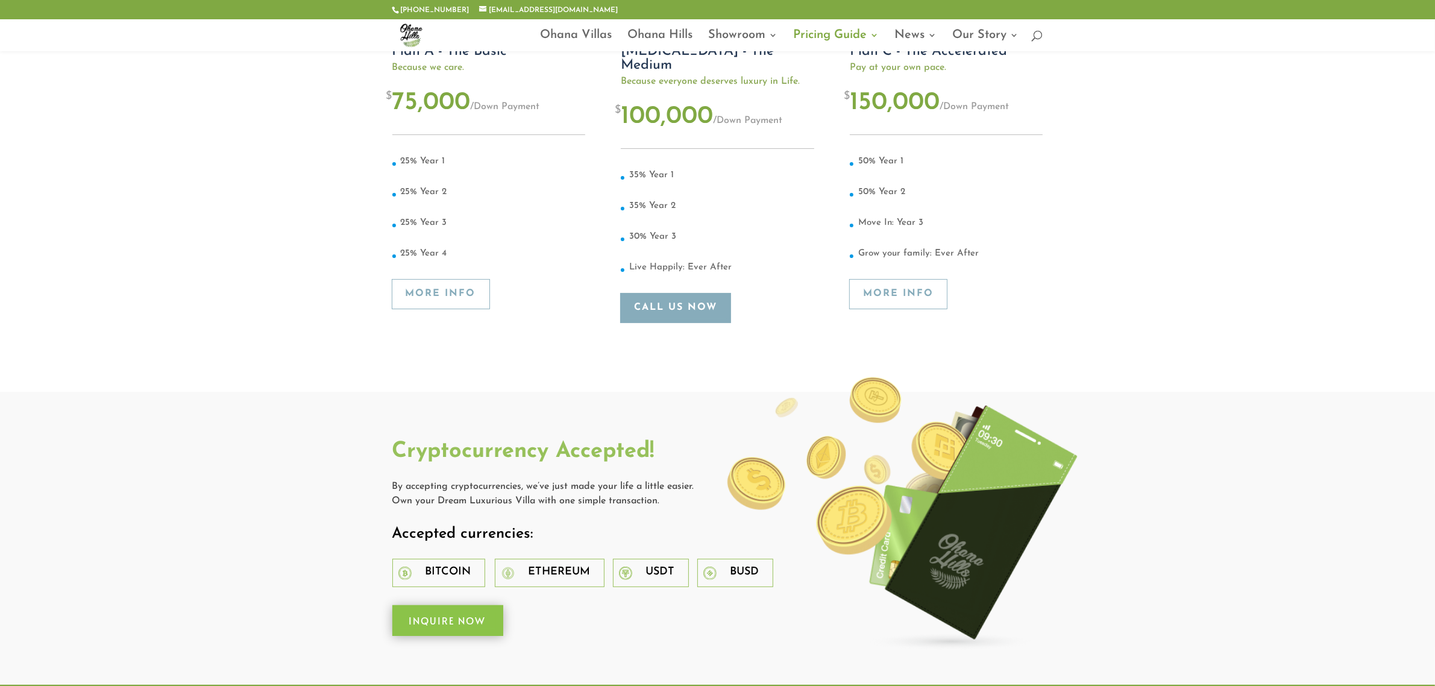
scroll to position [377, 0]
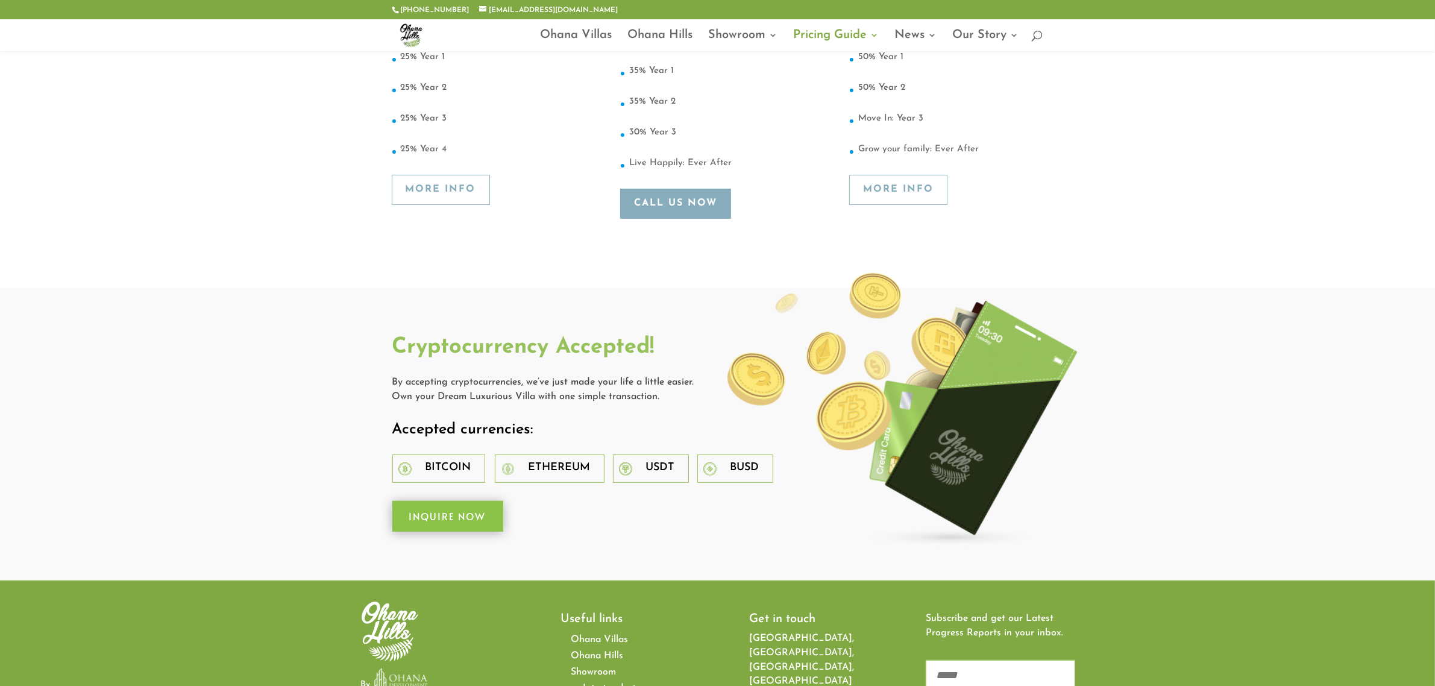
click at [468, 454] on div "Bitcoin" at bounding box center [438, 468] width 93 height 28
click at [459, 462] on h4 "Bitcoin" at bounding box center [448, 470] width 46 height 17
click at [458, 462] on h4 "Bitcoin" at bounding box center [448, 470] width 46 height 17
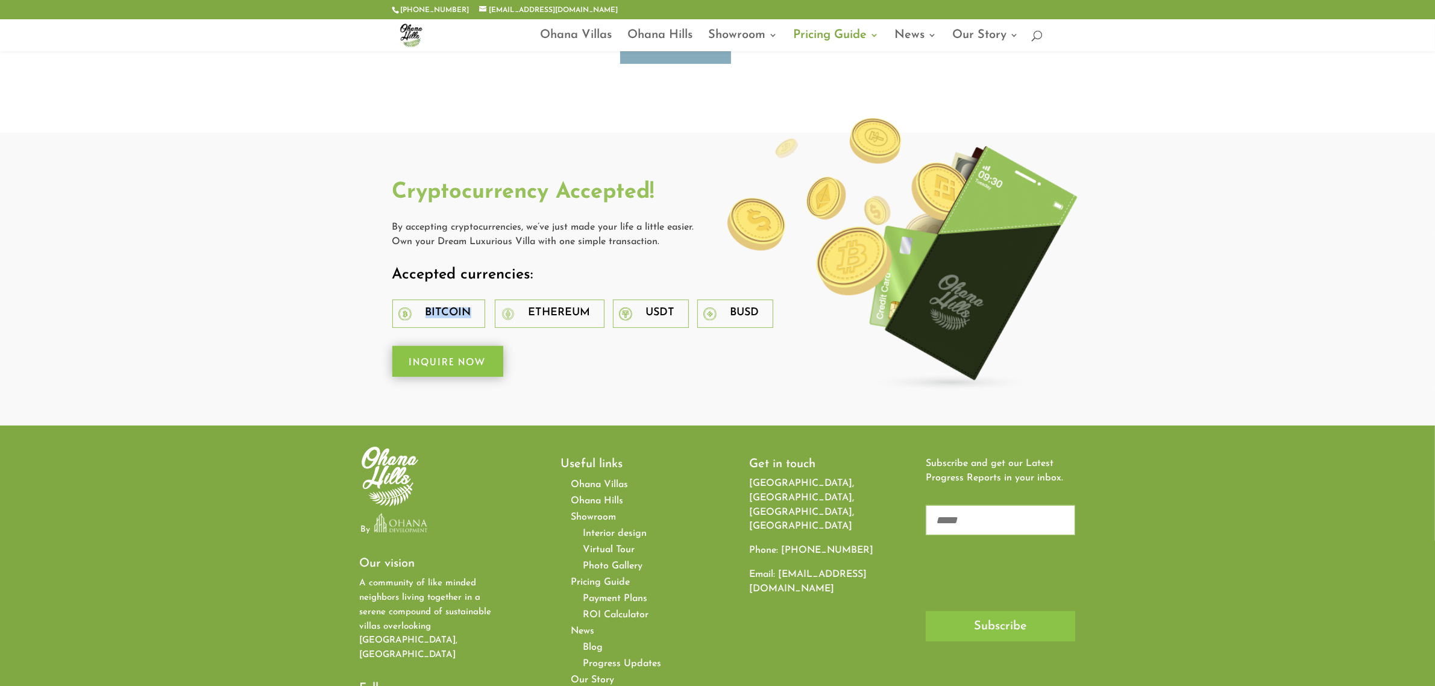
scroll to position [193, 0]
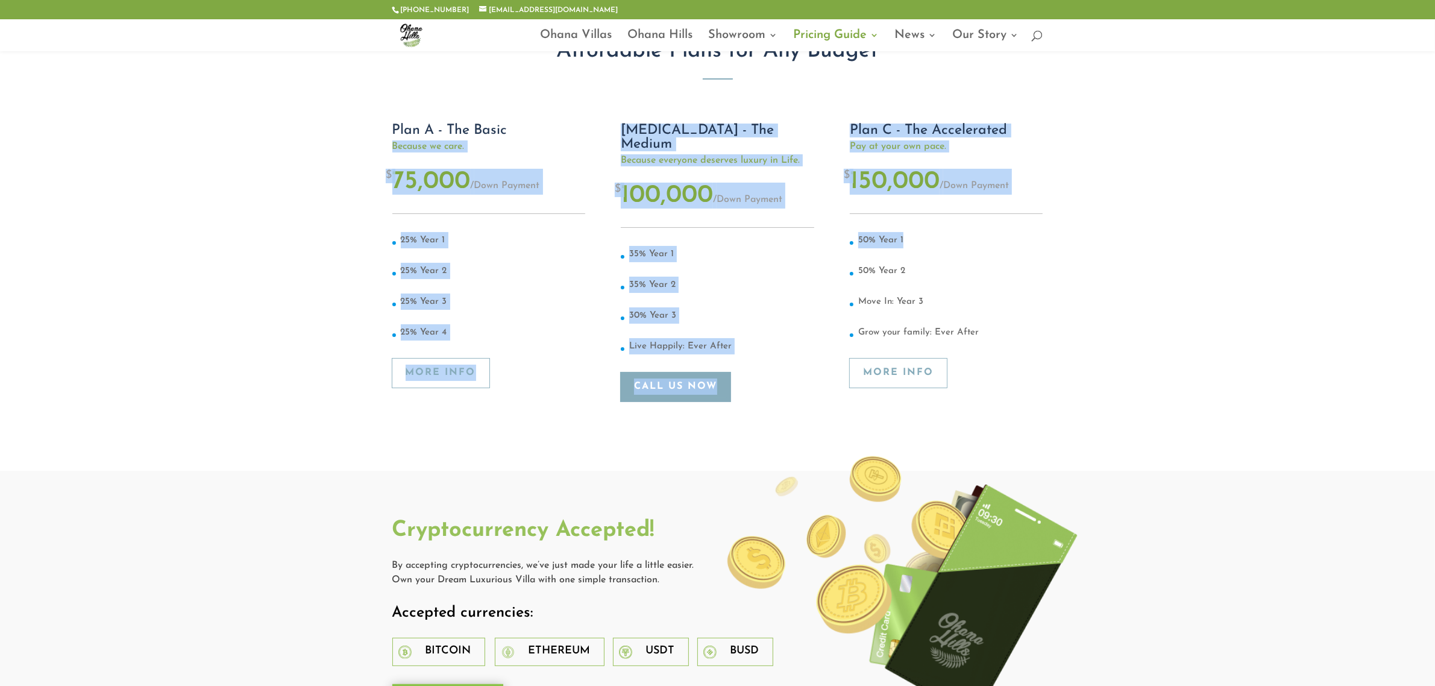
drag, startPoint x: 320, startPoint y: 157, endPoint x: 1139, endPoint y: 368, distance: 845.9
click at [967, 231] on div "[php] include("wp-content/themes/Divi-child/payment_plan.php"); [/php] Ask Our …" at bounding box center [717, 186] width 1435 height 570
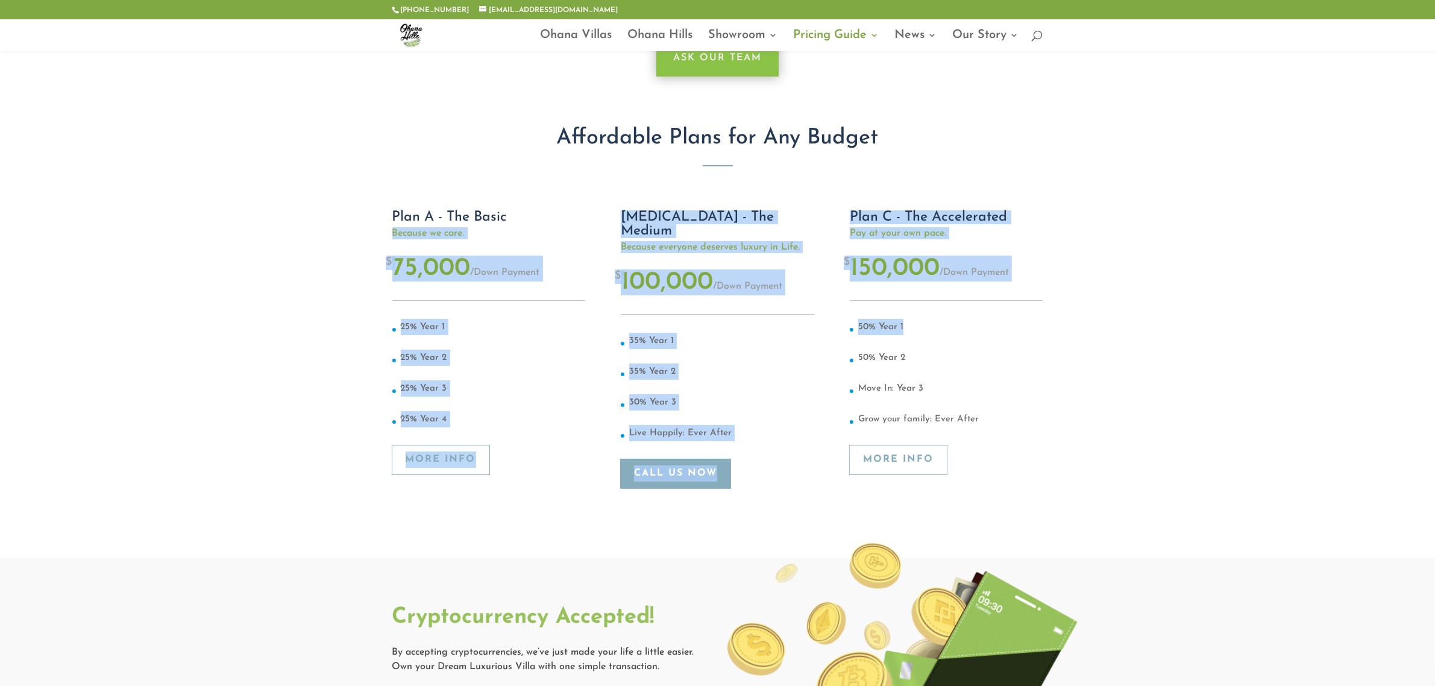
scroll to position [0, 0]
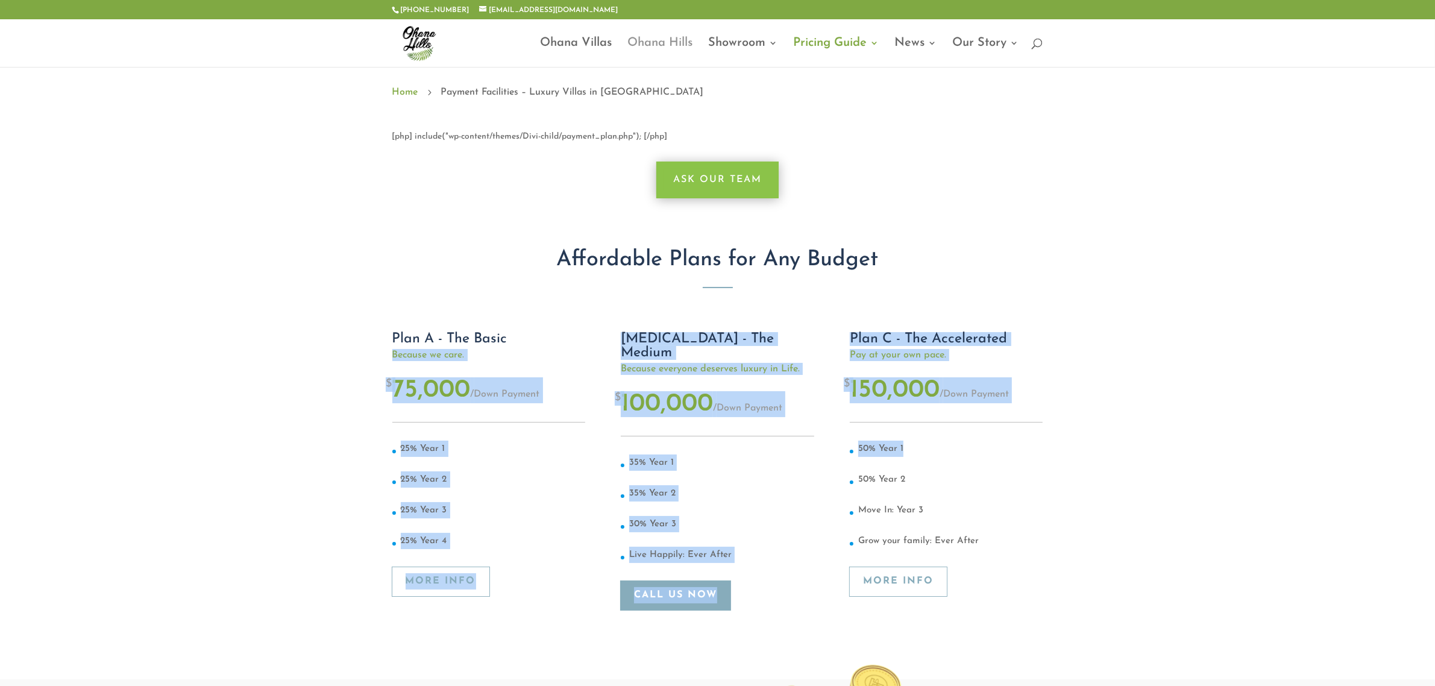
click at [680, 49] on link "Ohana Hills" at bounding box center [660, 53] width 65 height 28
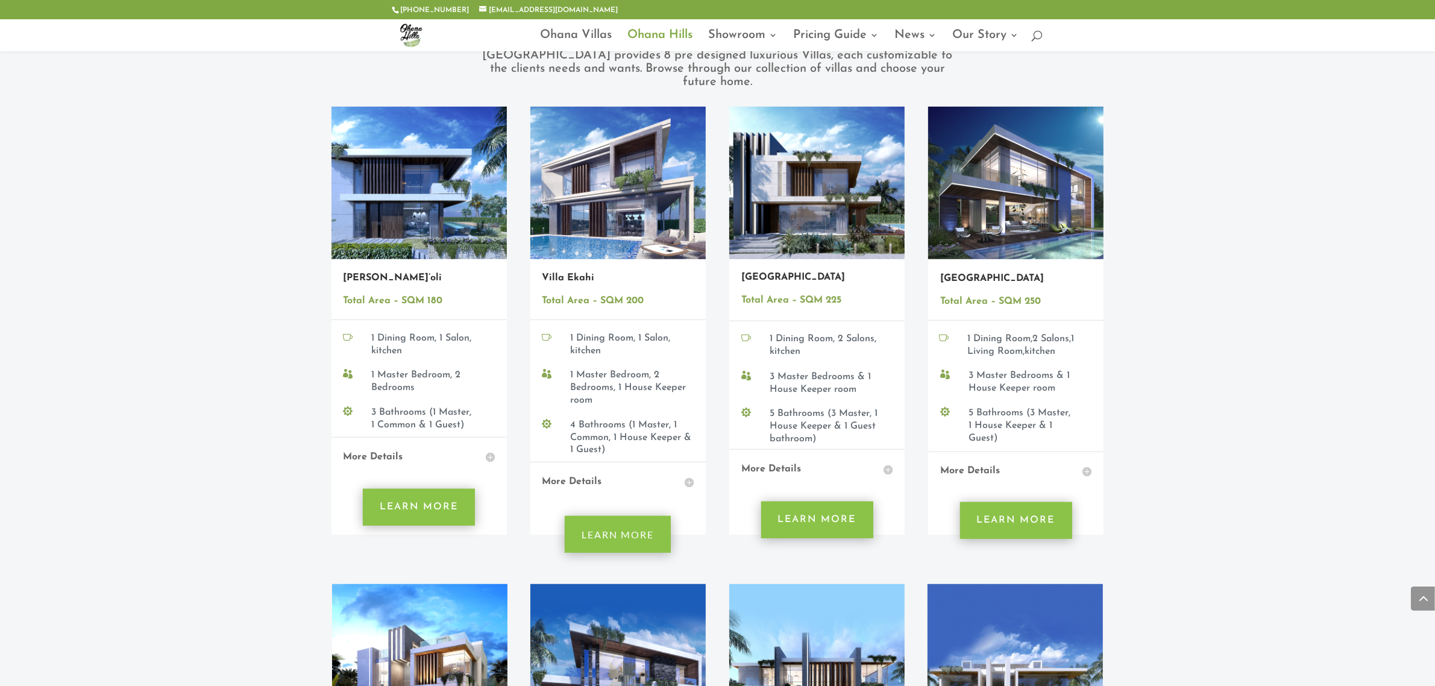
scroll to position [753, 0]
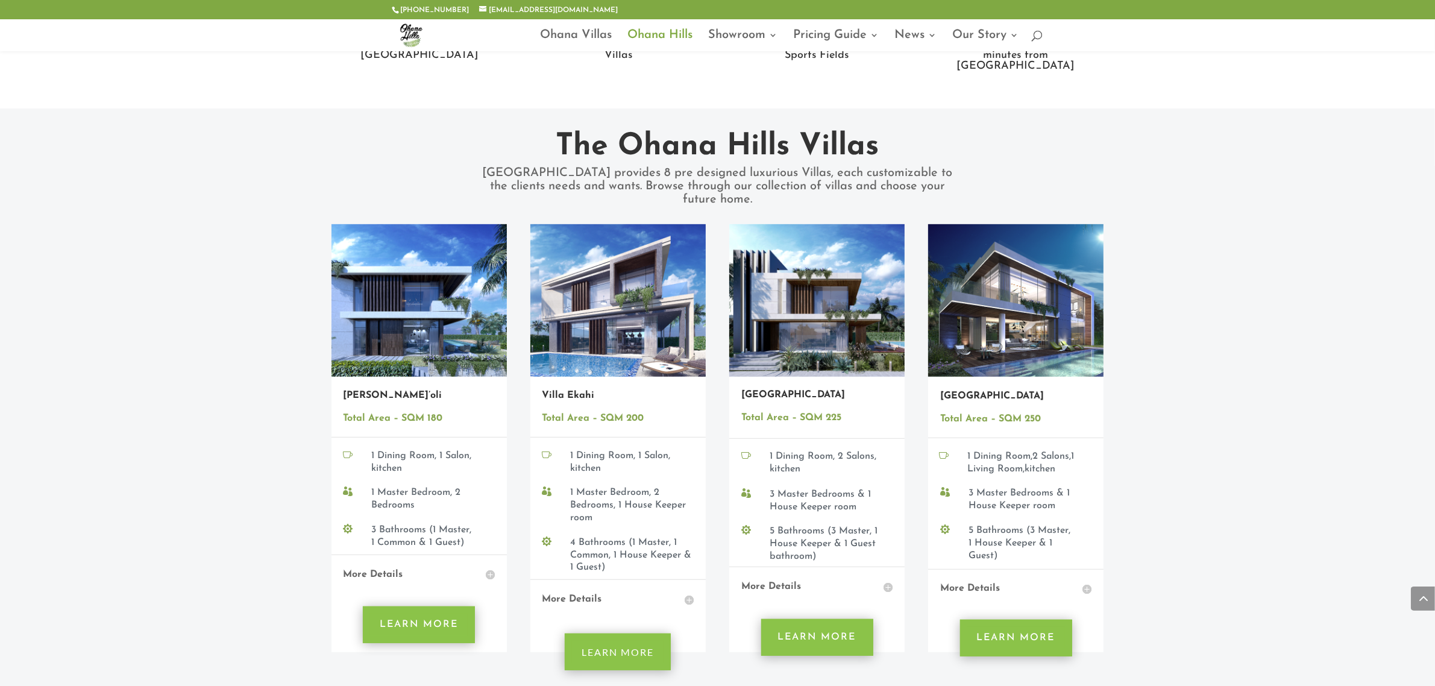
drag, startPoint x: 1040, startPoint y: 505, endPoint x: 338, endPoint y: 417, distance: 707.6
drag, startPoint x: 338, startPoint y: 417, endPoint x: 124, endPoint y: 398, distance: 214.7
click at [64, 399] on div "The Ohana Hills Villas Ohana Hills provides 8 pre designed luxurious Villas, ea…" at bounding box center [717, 630] width 1435 height 1044
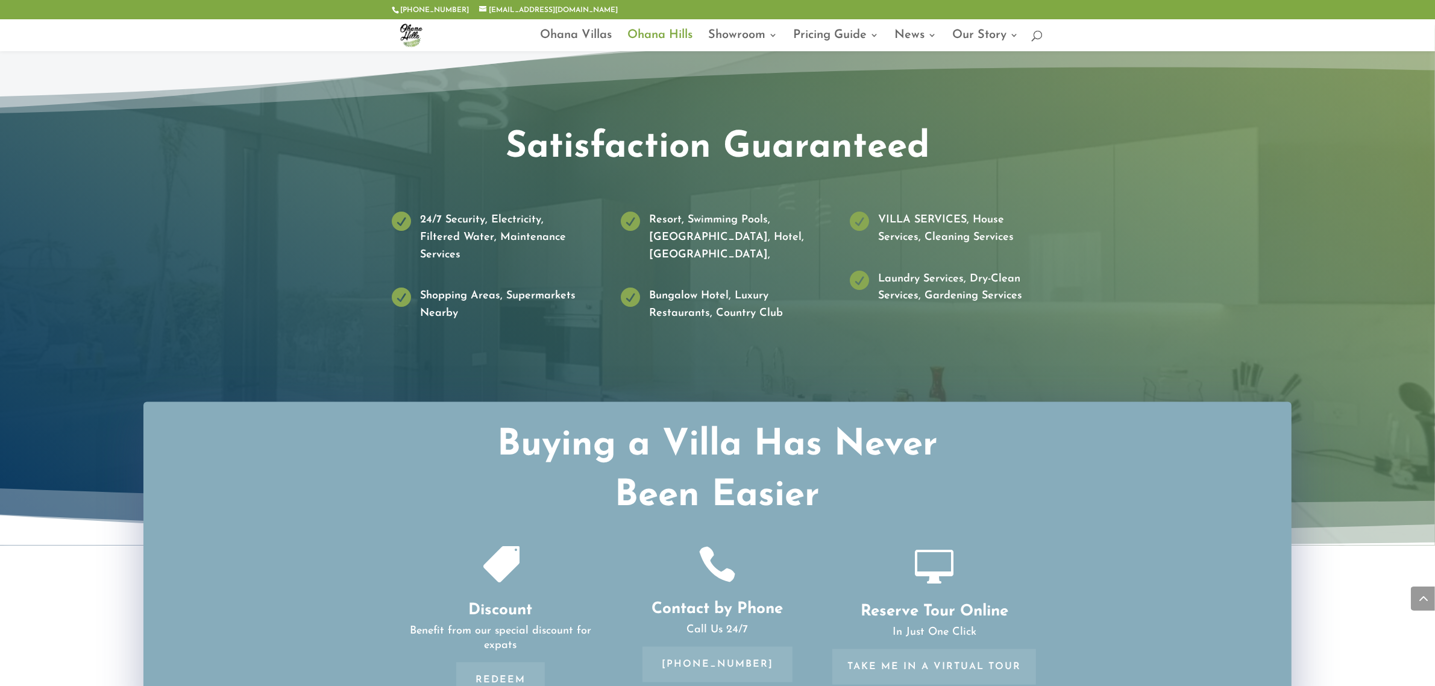
scroll to position [1883, 0]
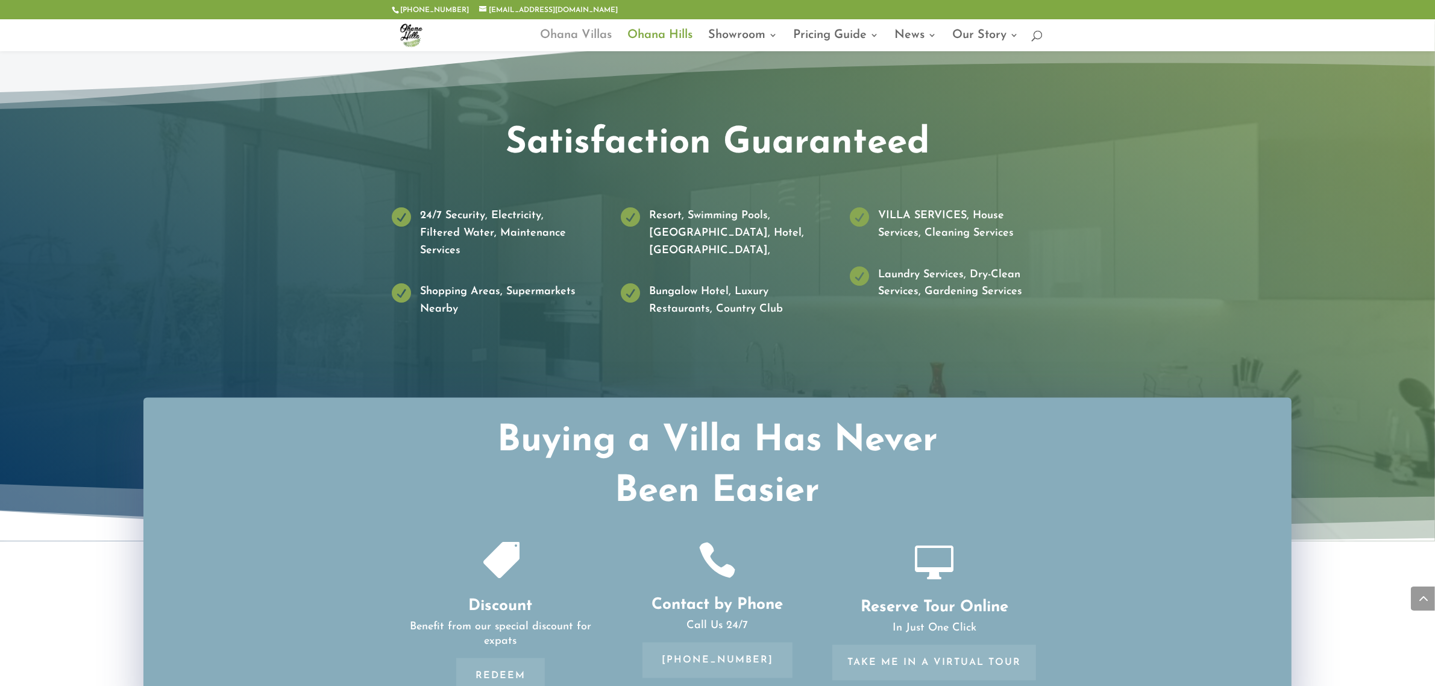
click at [577, 33] on link "Ohana Villas" at bounding box center [577, 41] width 72 height 20
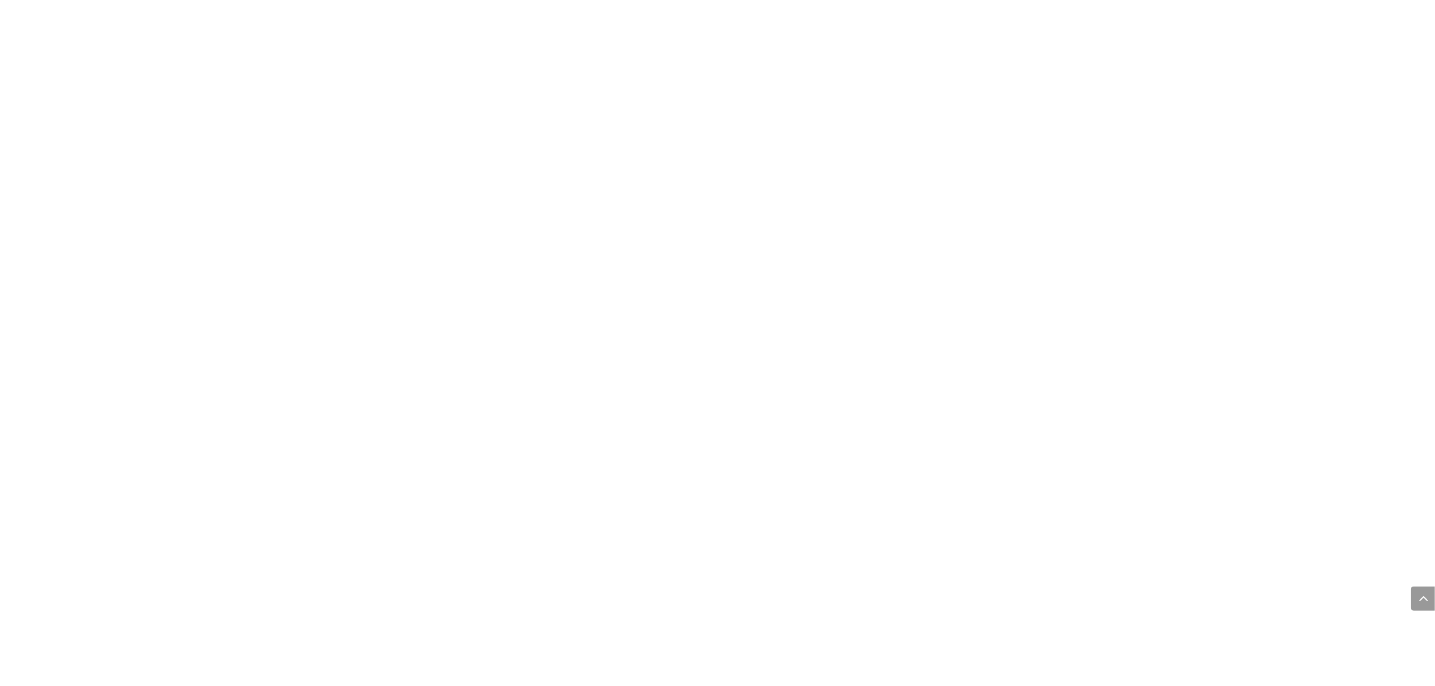
scroll to position [1356, 0]
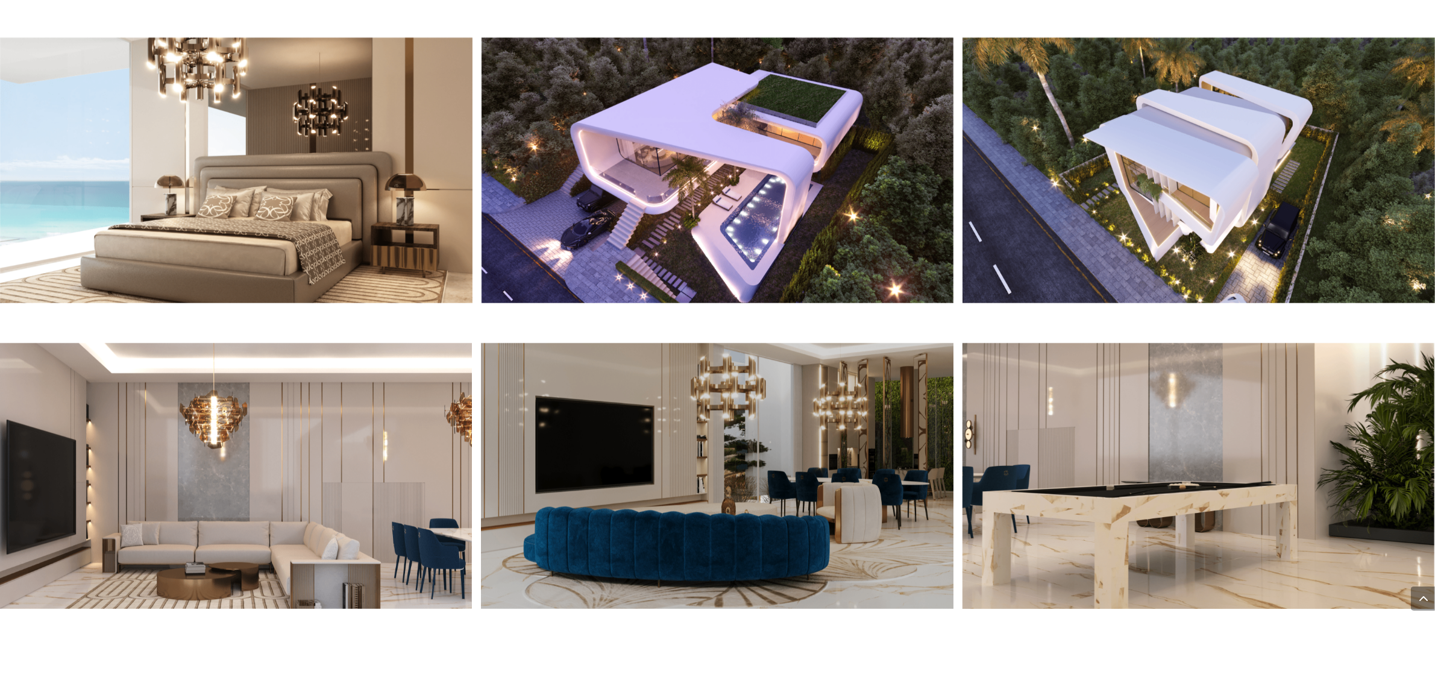
click at [954, 201] on img at bounding box center [718, 171] width 472 height 266
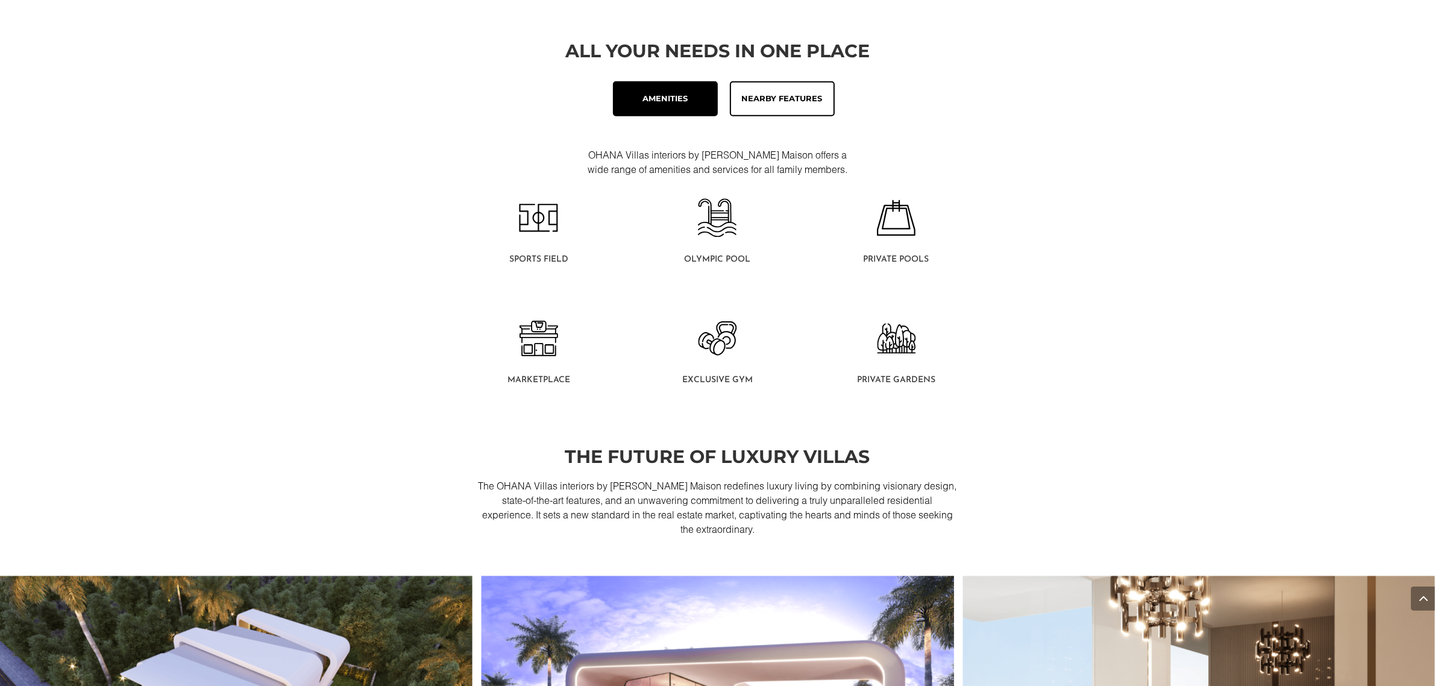
scroll to position [805, 0]
